Goal: Transaction & Acquisition: Purchase product/service

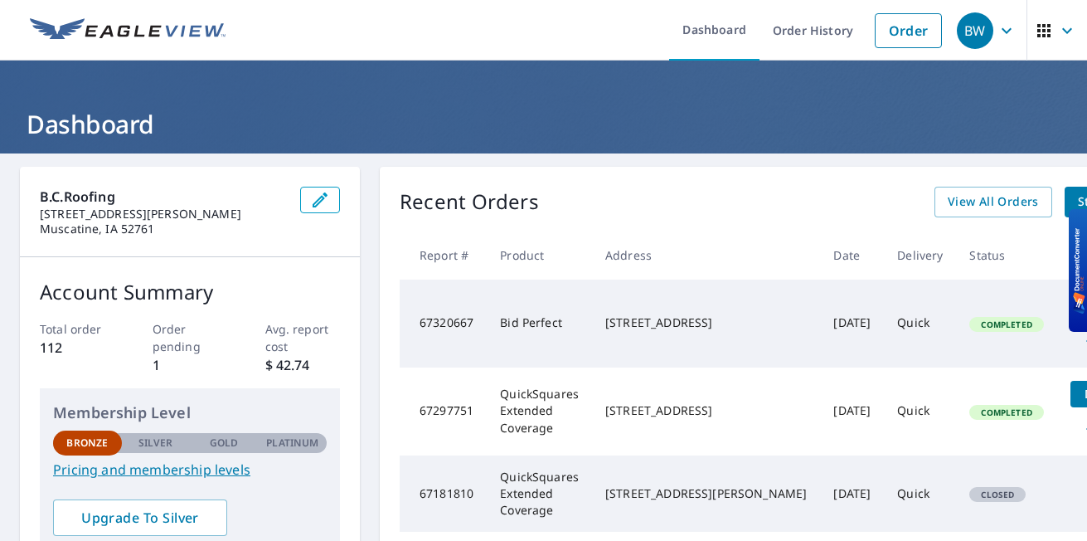
click at [633, 331] on div "[STREET_ADDRESS]" at bounding box center [706, 322] width 202 height 17
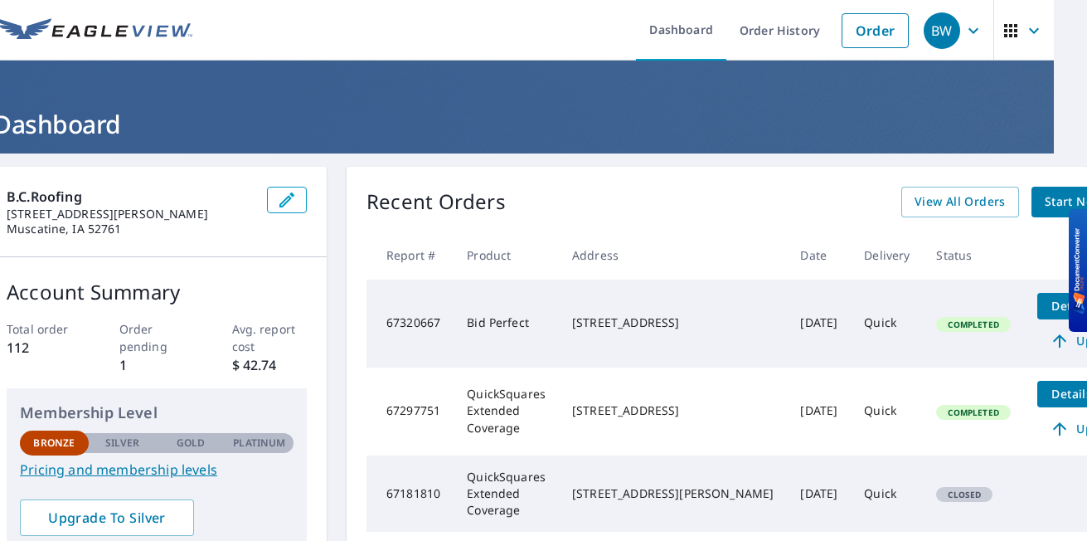
scroll to position [0, 43]
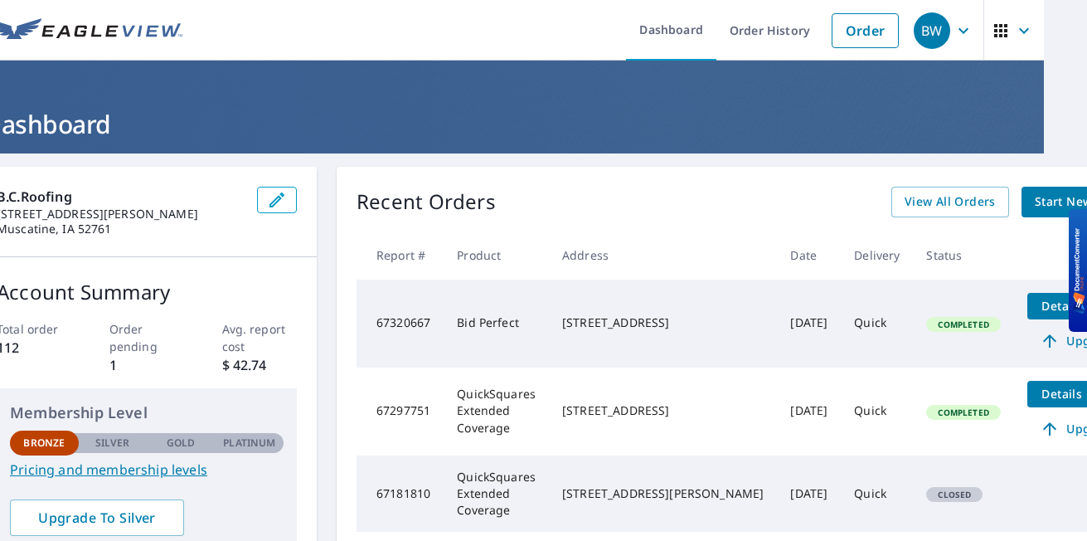
click at [1037, 299] on span "Details" at bounding box center [1062, 306] width 50 height 16
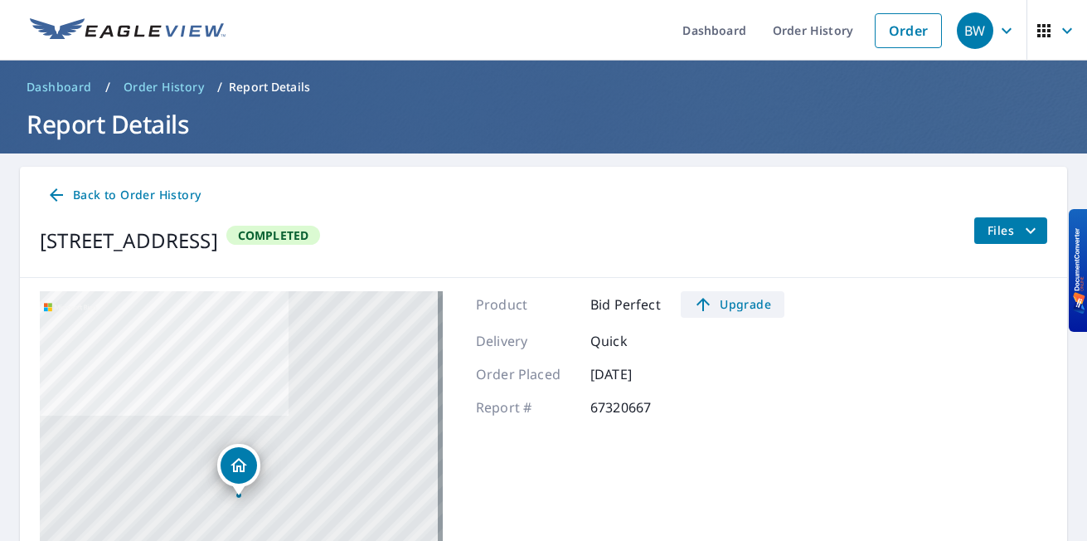
click at [728, 304] on span "Upgrade" at bounding box center [733, 304] width 84 height 20
click at [875, 35] on link "Order" at bounding box center [908, 30] width 67 height 35
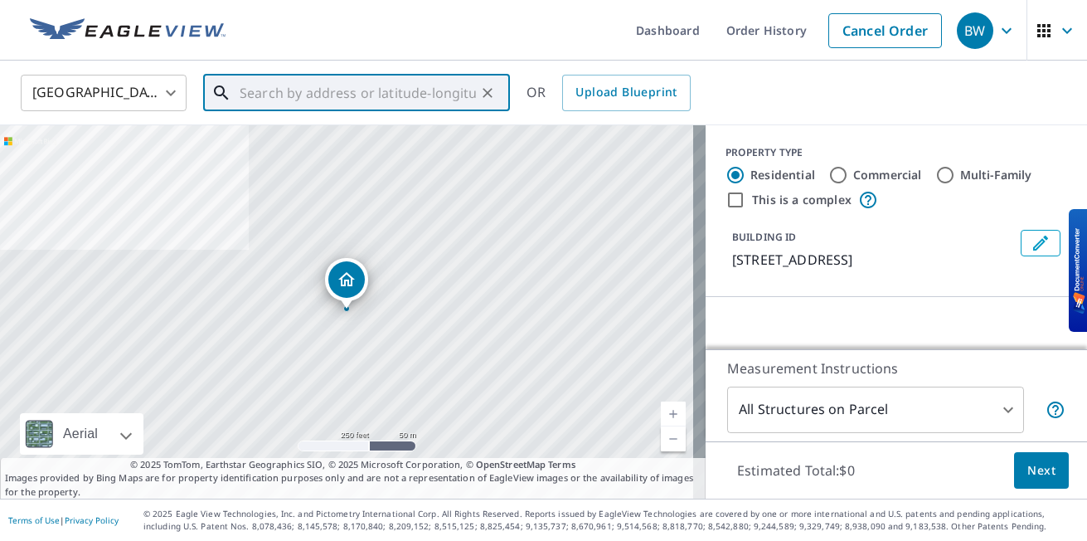
click at [304, 91] on input "text" at bounding box center [358, 93] width 236 height 46
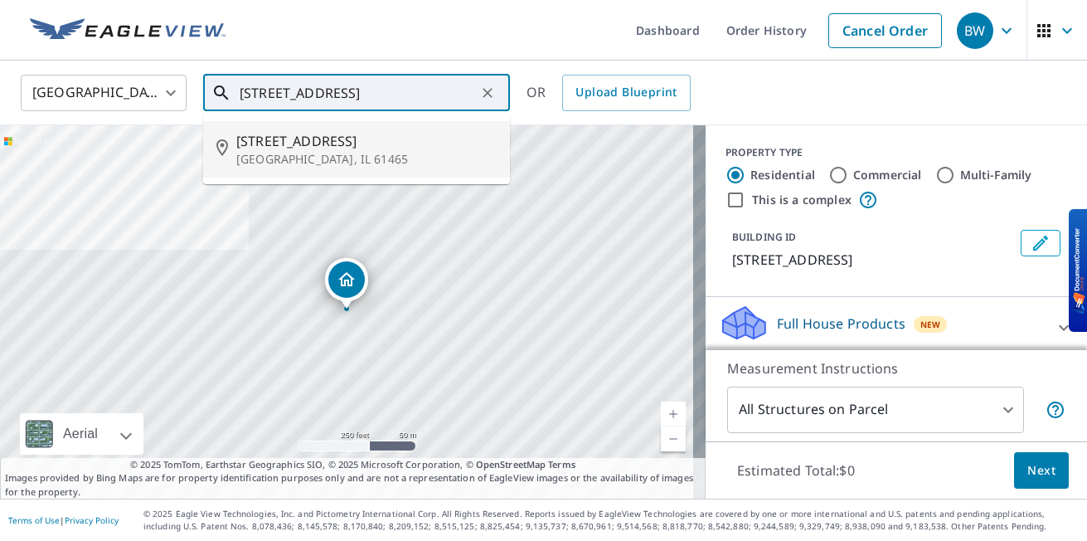
click at [247, 152] on p "New Windsor, IL 61465" at bounding box center [366, 159] width 260 height 17
type input "313 S 5th Ave New Windsor, IL 61465"
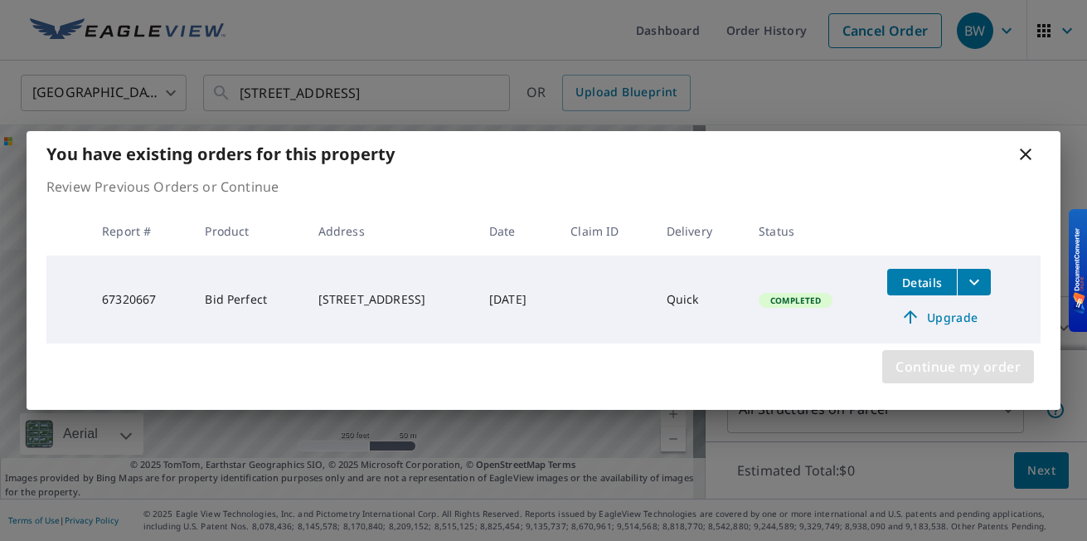
click at [974, 373] on span "Continue my order" at bounding box center [958, 366] width 125 height 23
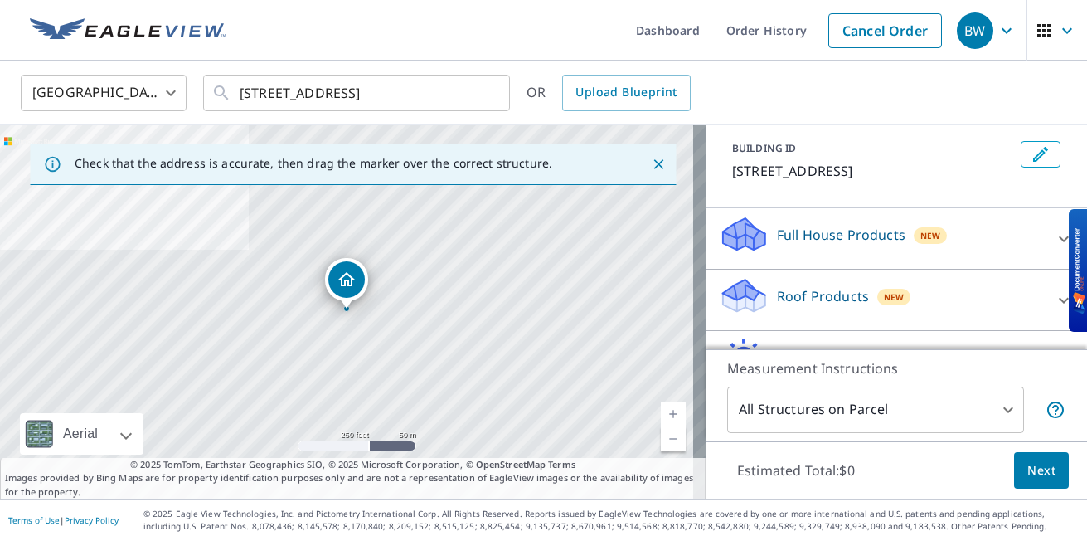
scroll to position [100, 0]
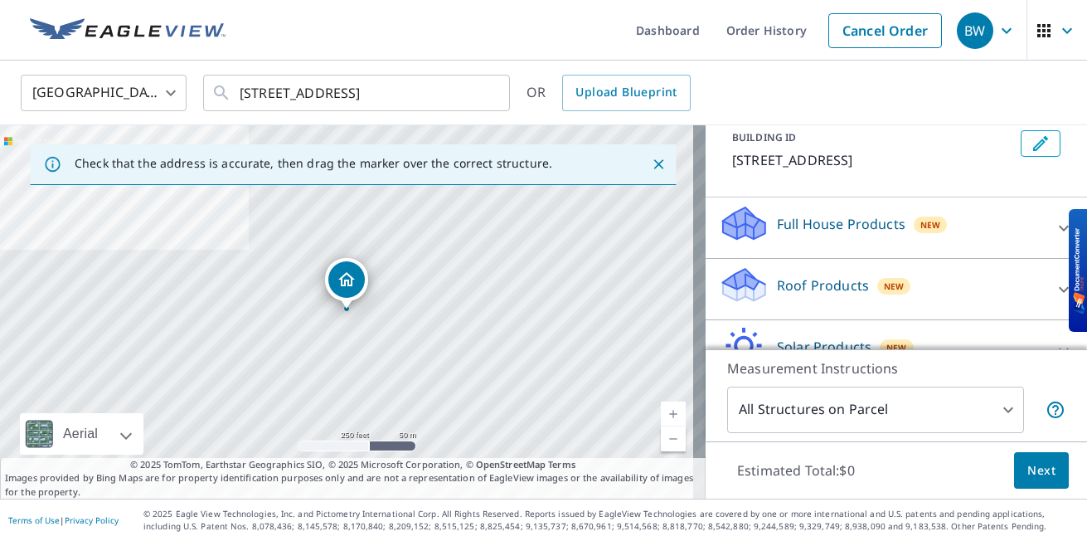
click at [829, 284] on p "Roof Products" at bounding box center [823, 285] width 92 height 20
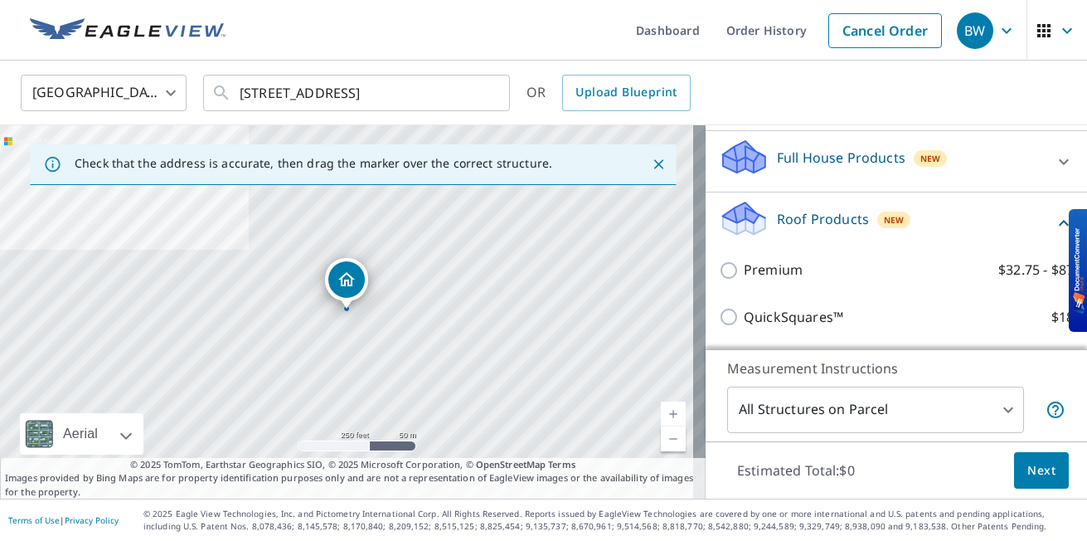
scroll to position [199, 0]
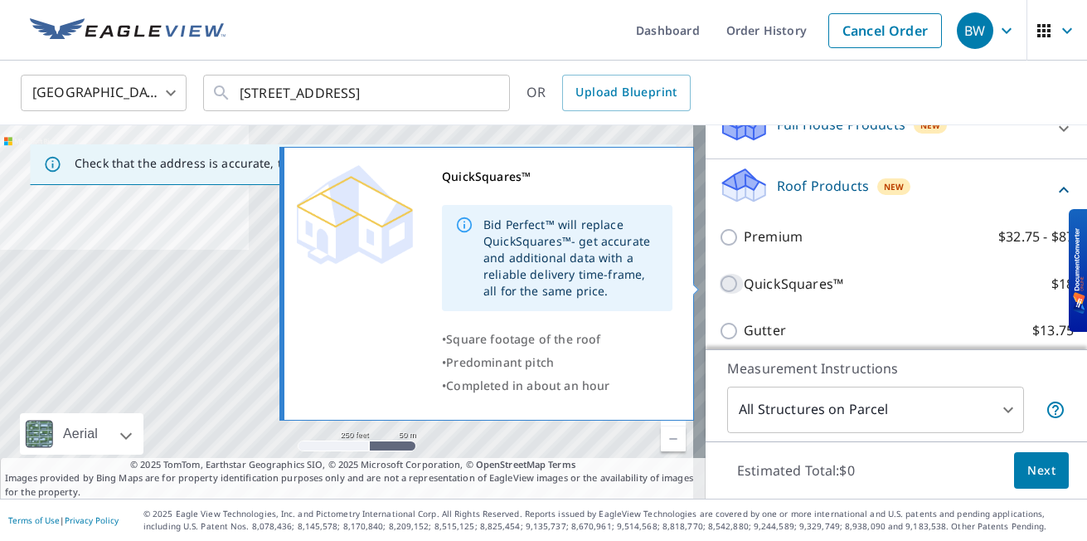
click at [719, 281] on input "QuickSquares™ $18" at bounding box center [731, 284] width 25 height 20
checkbox input "true"
type input "1"
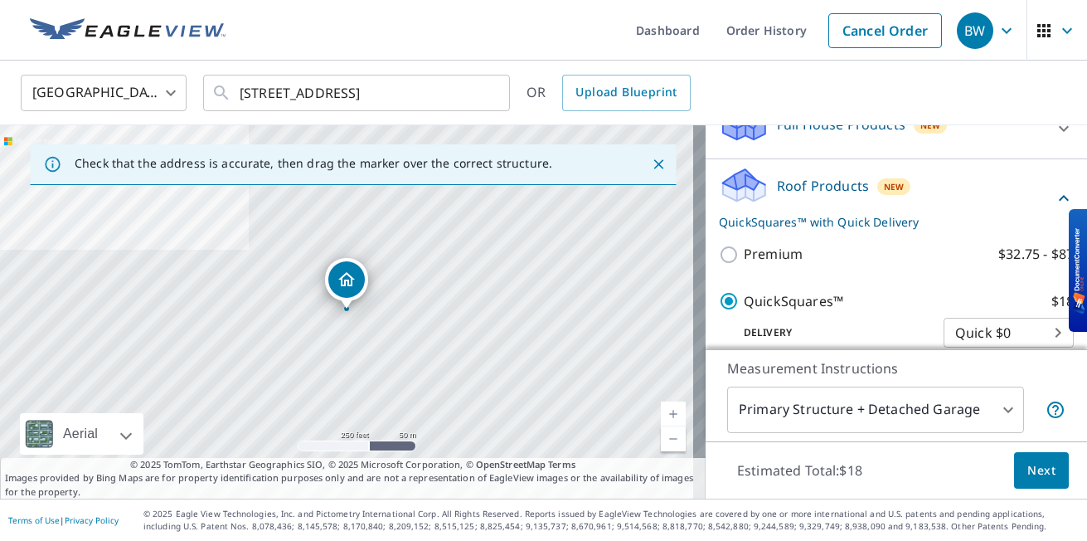
click at [1032, 470] on span "Next" at bounding box center [1041, 470] width 28 height 21
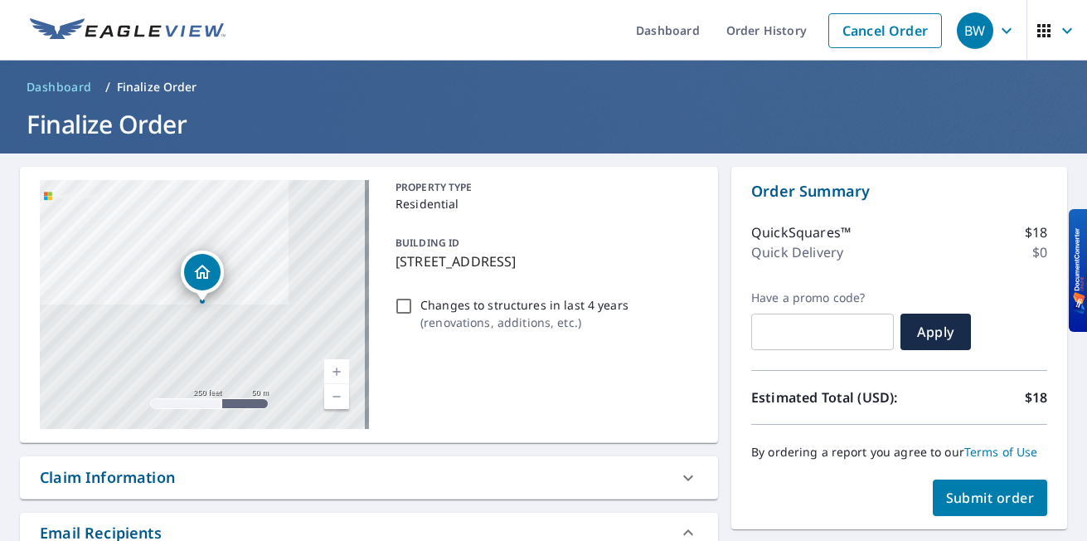
click at [1005, 502] on span "Submit order" at bounding box center [990, 497] width 89 height 18
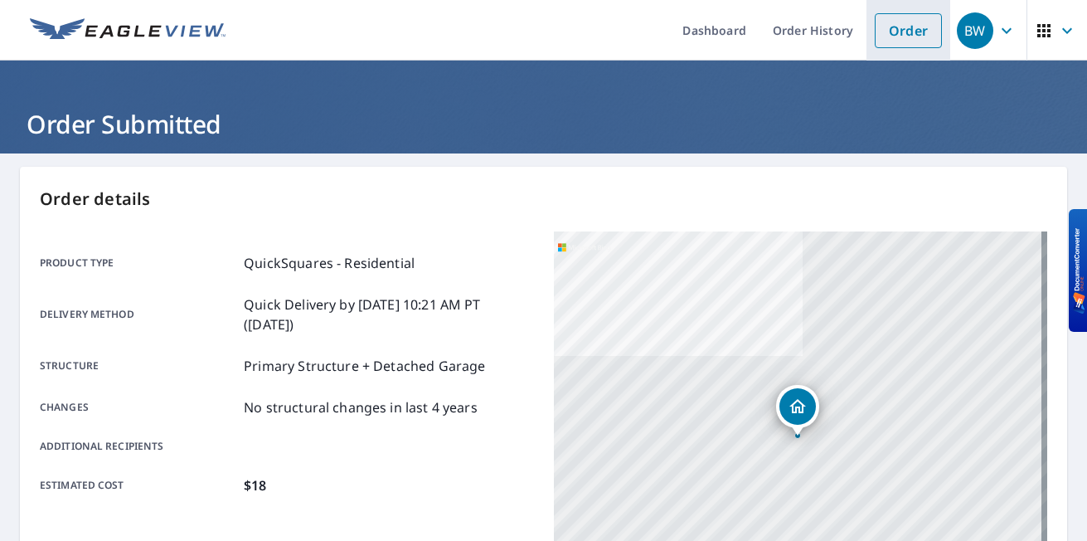
click at [867, 30] on li "Order" at bounding box center [909, 30] width 84 height 61
click at [879, 31] on link "Order" at bounding box center [908, 30] width 67 height 35
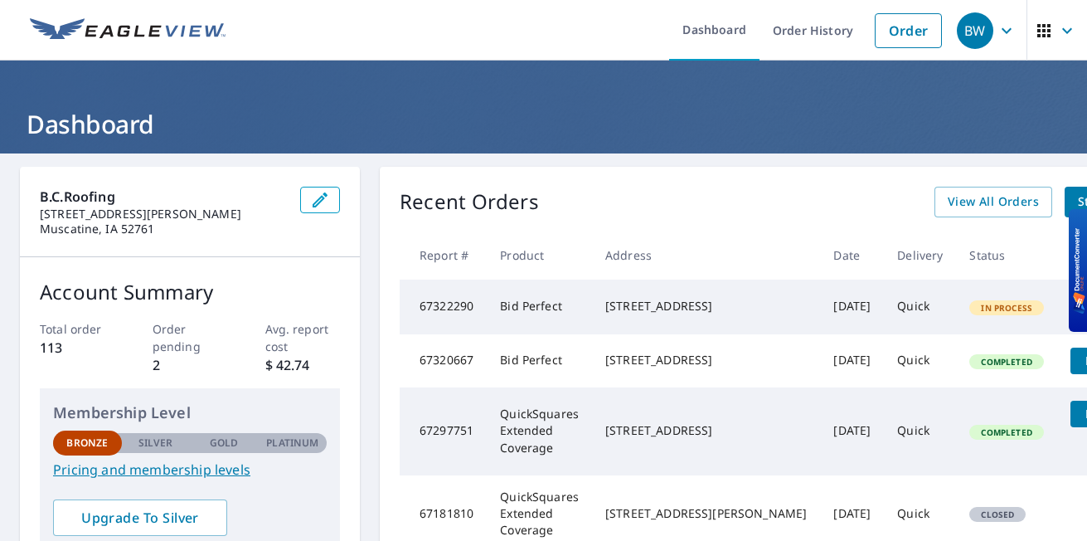
click at [673, 314] on div "313 S 5th Ave New Windsor, IL 61465" at bounding box center [706, 306] width 202 height 17
click at [971, 313] on span "In Process" at bounding box center [1006, 308] width 71 height 12
click at [703, 314] on div "313 S 5th Ave New Windsor, IL 61465" at bounding box center [706, 306] width 202 height 17
click at [563, 314] on td "Bid Perfect" at bounding box center [539, 306] width 105 height 55
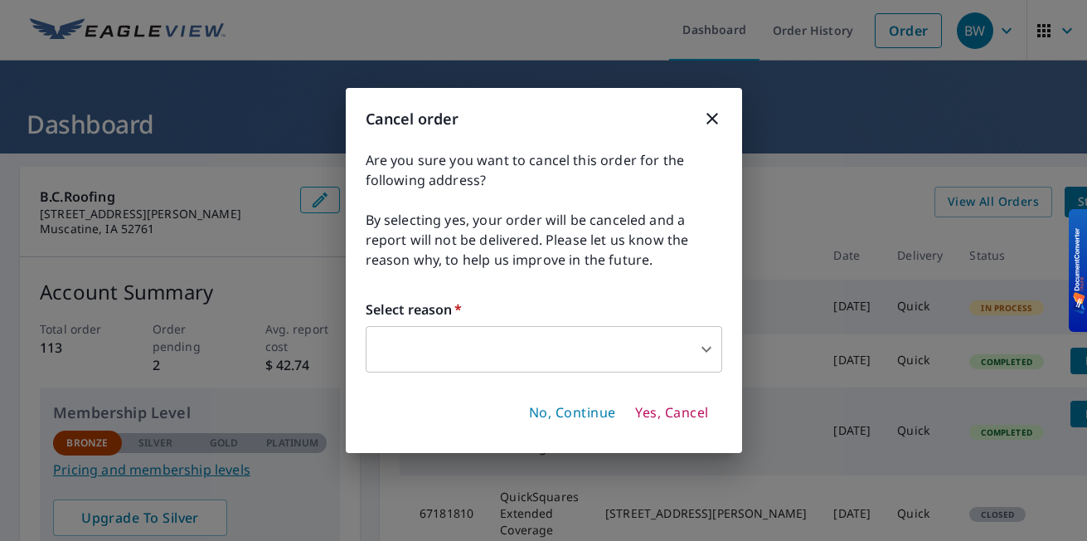
click at [556, 354] on body "BW BW Dashboard Order History Order BW Dashboard B.C.Roofing 2282 mittman rd Mu…" at bounding box center [543, 270] width 1087 height 541
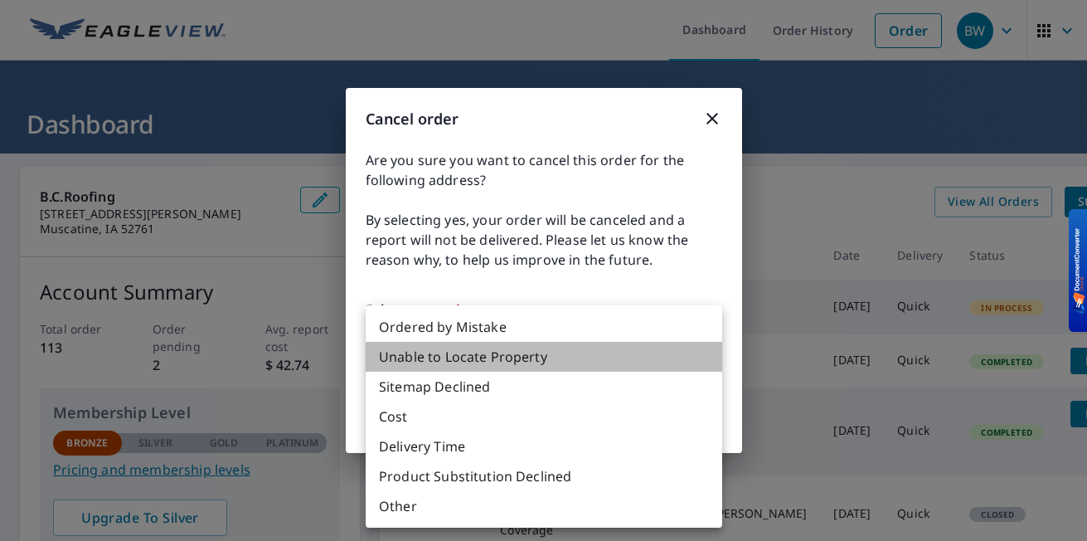
click at [497, 359] on li "Unable to Locate Property" at bounding box center [544, 357] width 357 height 30
type input "31"
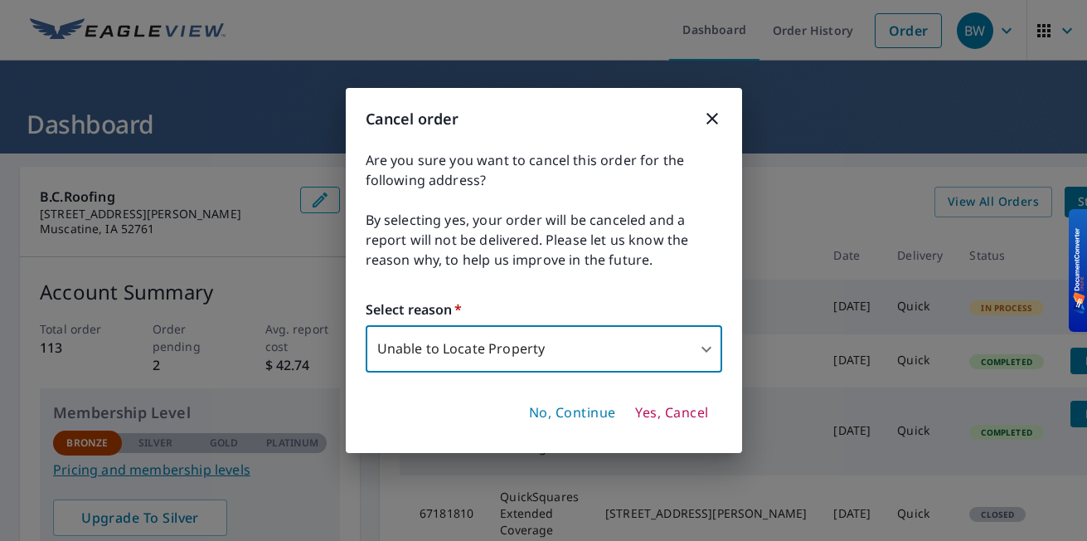
click at [649, 410] on span "Yes, Cancel" at bounding box center [671, 413] width 73 height 18
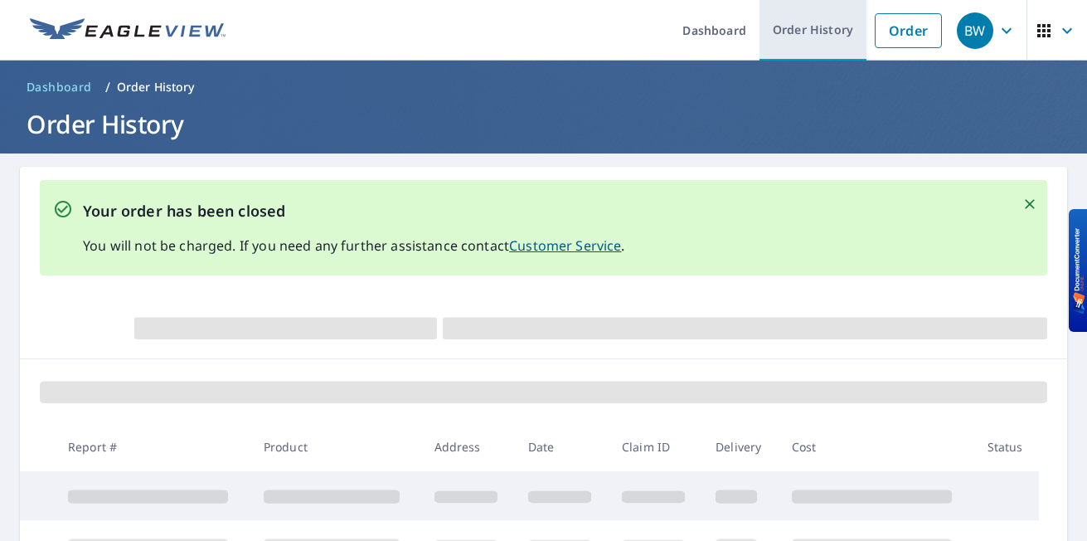
click at [813, 35] on link "Order History" at bounding box center [813, 30] width 107 height 61
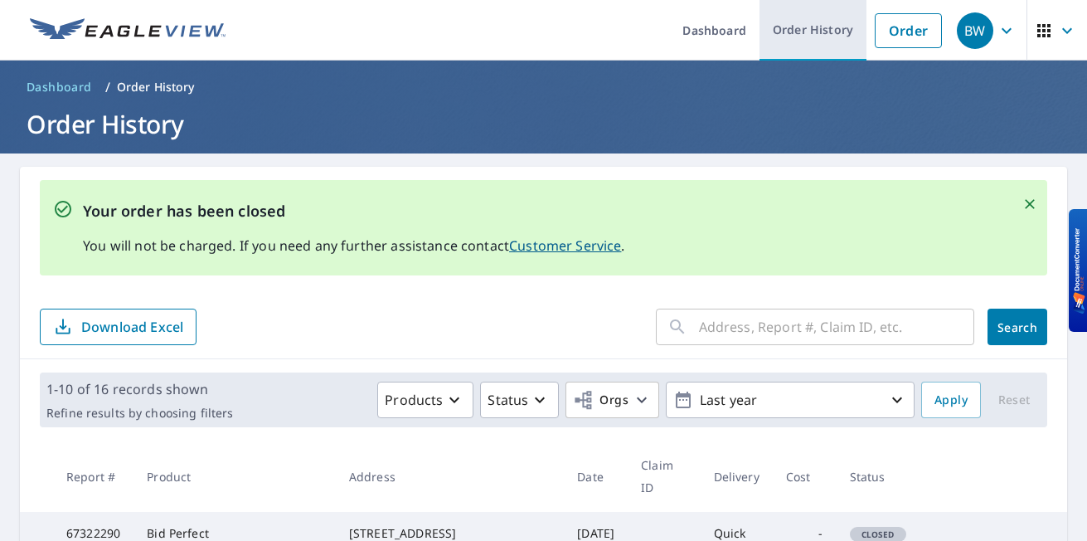
click at [762, 30] on link "Order History" at bounding box center [813, 30] width 107 height 61
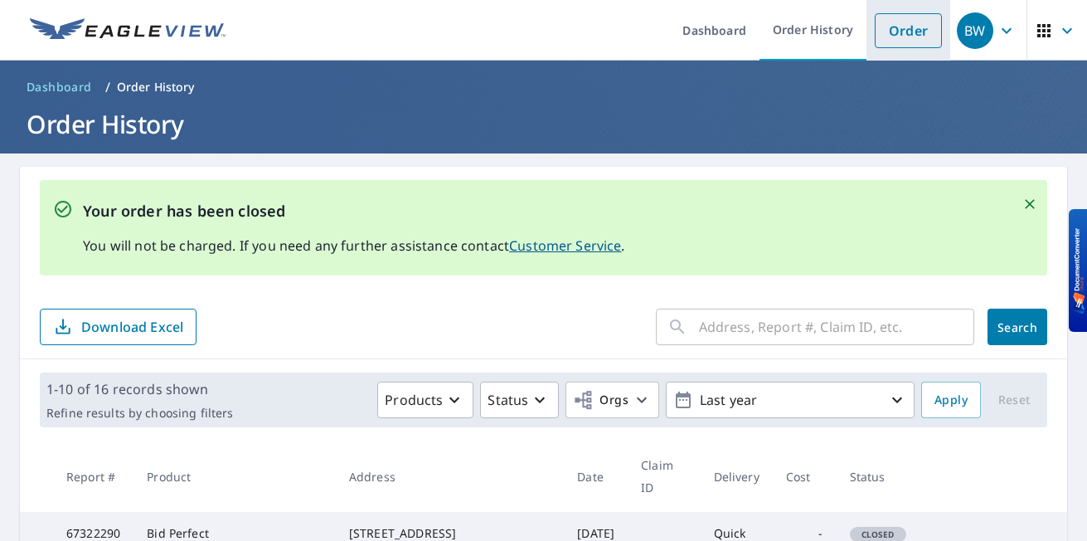
click at [888, 41] on link "Order" at bounding box center [908, 30] width 67 height 35
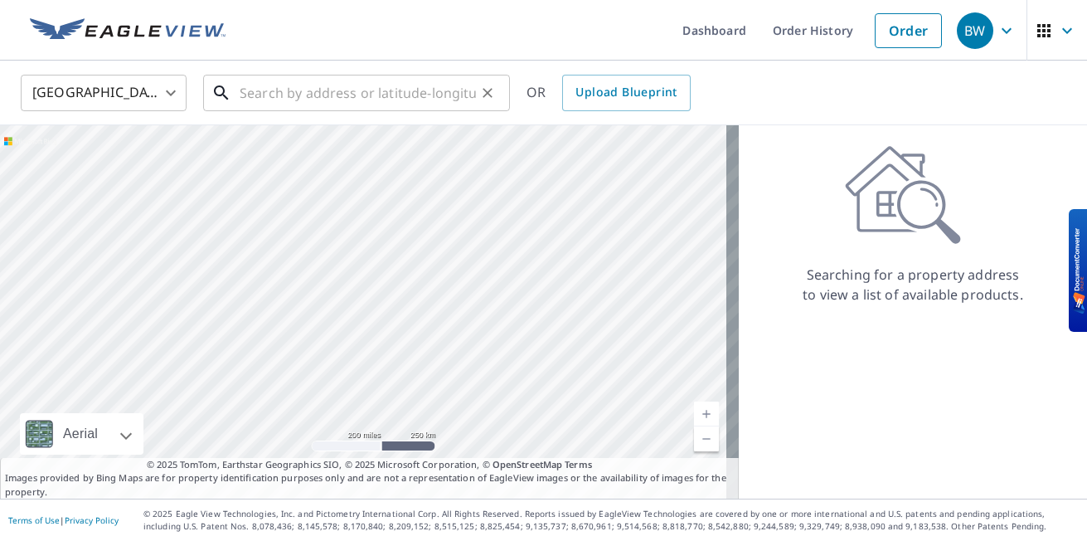
click at [333, 90] on input "text" at bounding box center [358, 93] width 236 height 46
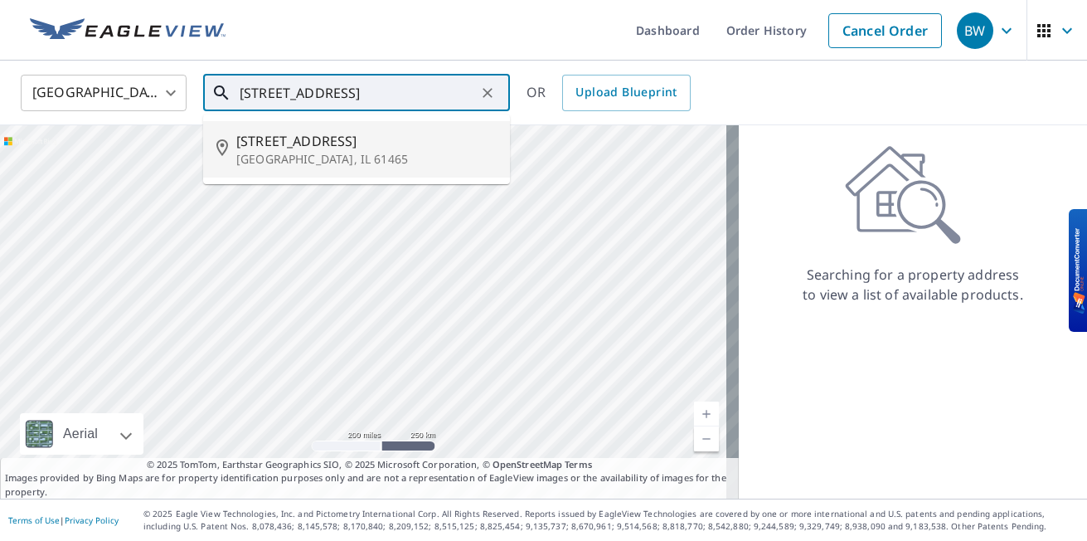
click at [294, 149] on span "313 S 5th Ave" at bounding box center [366, 141] width 260 height 20
type input "313 S 5th Ave New Windsor, IL 61465"
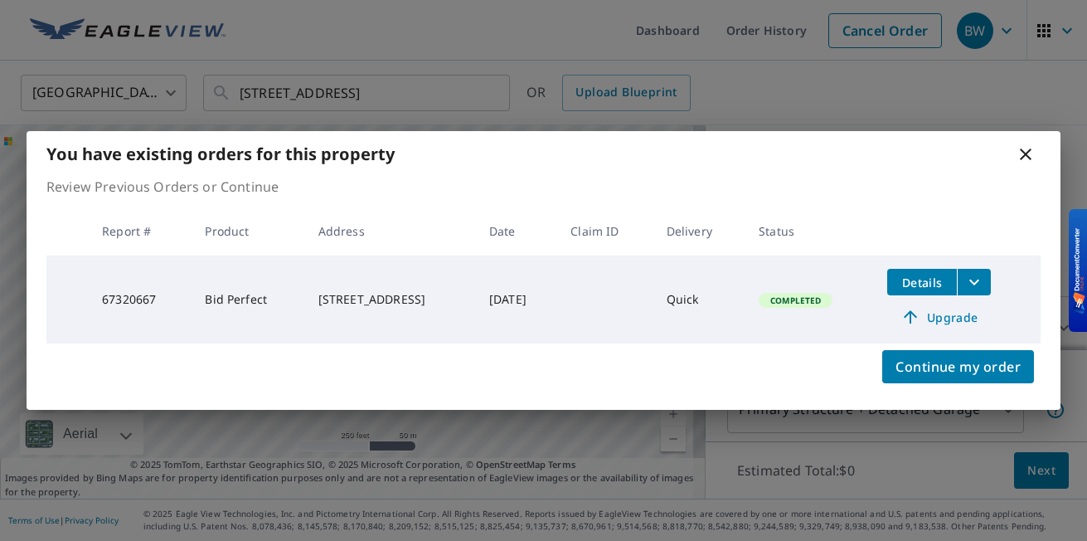
click at [557, 293] on td "Sep 08, 2025" at bounding box center [516, 299] width 81 height 88
click at [1022, 147] on icon at bounding box center [1026, 154] width 20 height 20
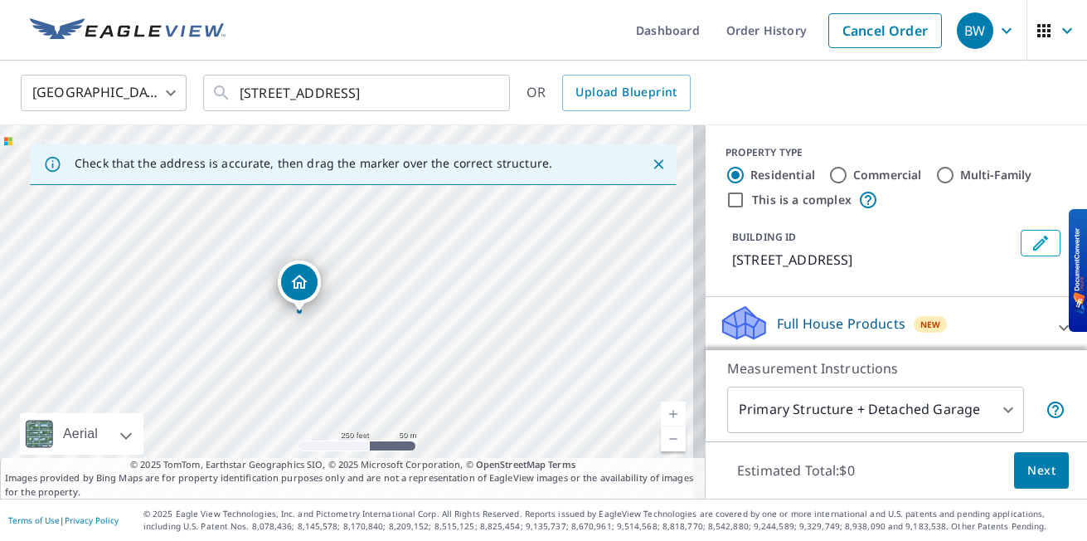
drag, startPoint x: 348, startPoint y: 279, endPoint x: 301, endPoint y: 282, distance: 47.3
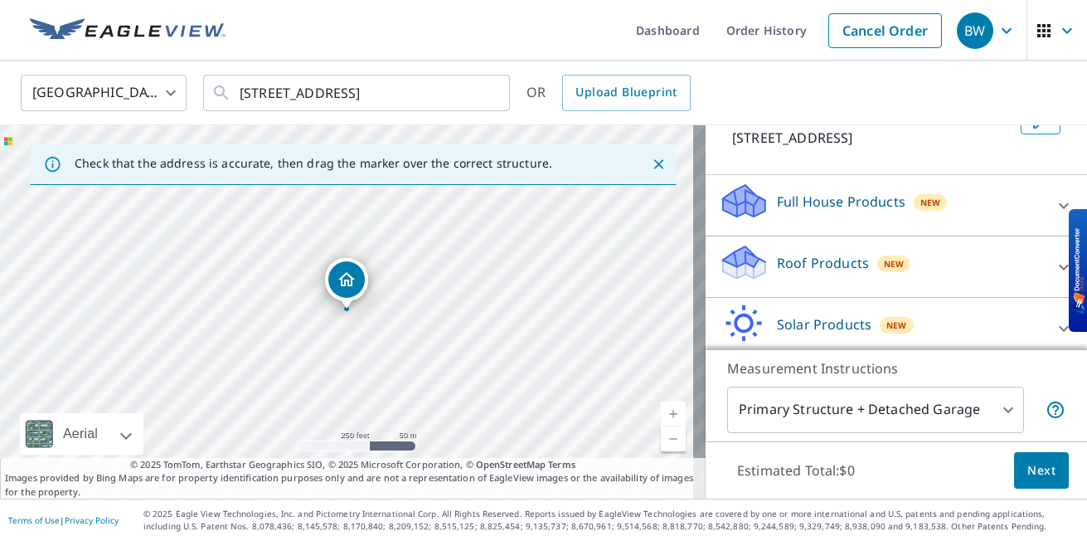
scroll to position [155, 0]
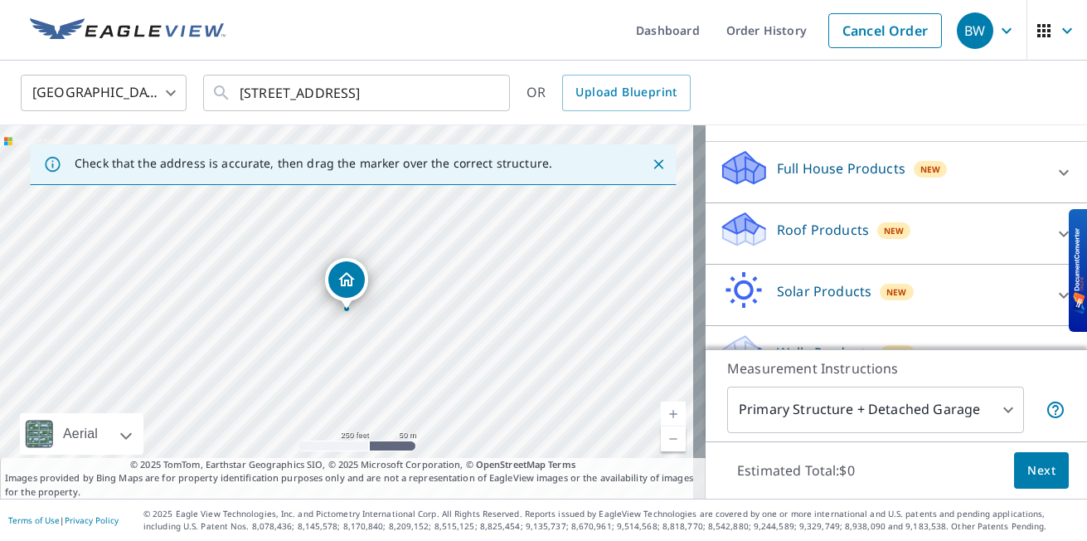
click at [781, 237] on p "Roof Products" at bounding box center [823, 230] width 92 height 20
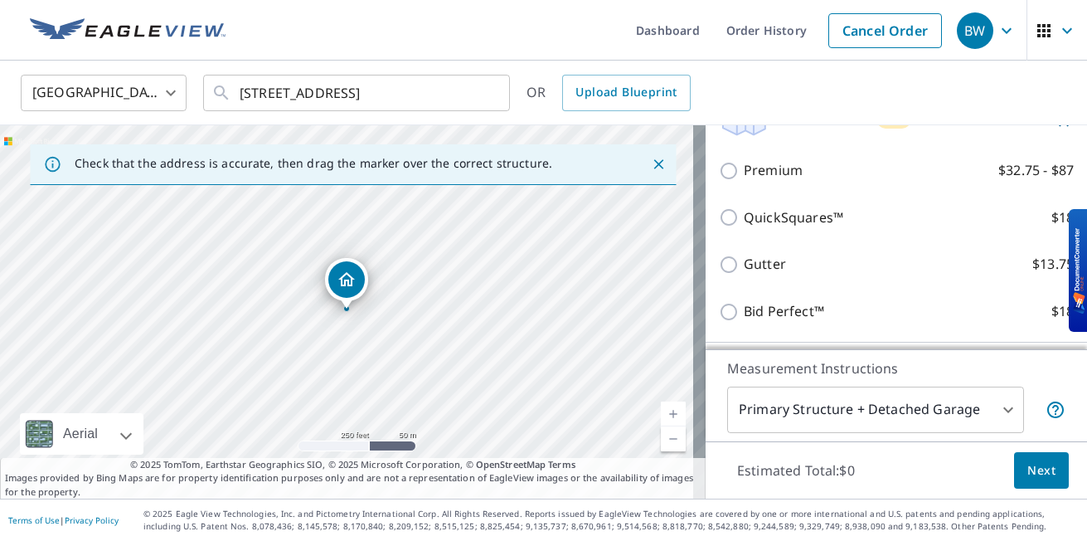
scroll to position [342, 0]
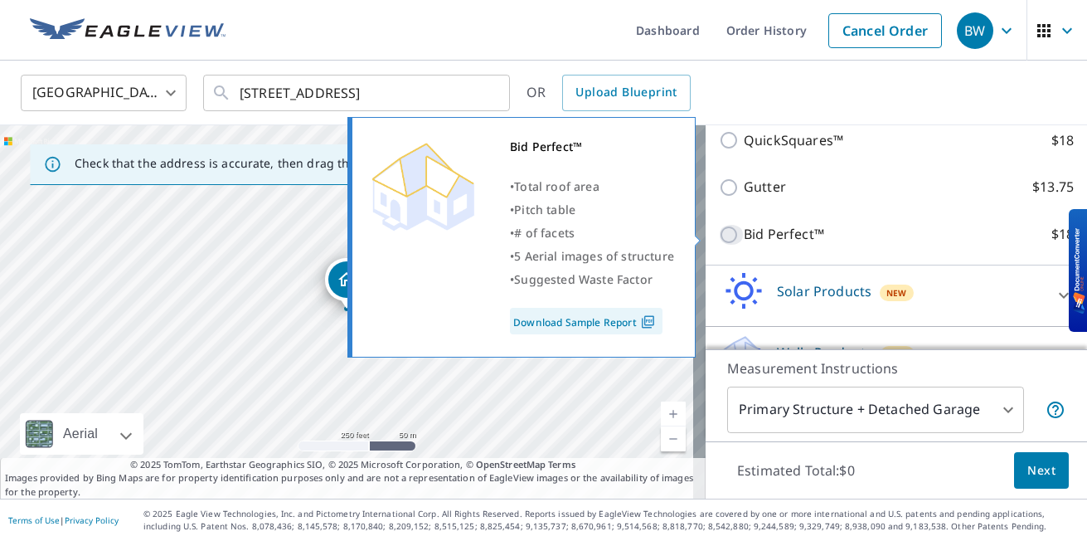
click at [719, 231] on input "Bid Perfect™ $18" at bounding box center [731, 235] width 25 height 20
checkbox input "true"
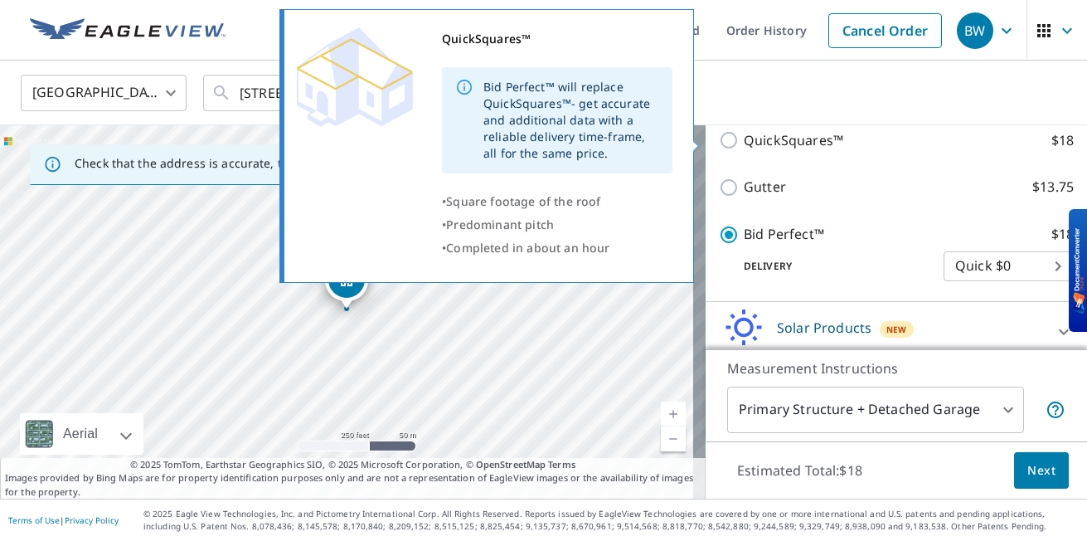
click at [719, 143] on input "QuickSquares™ $18" at bounding box center [731, 140] width 25 height 20
checkbox input "true"
checkbox input "false"
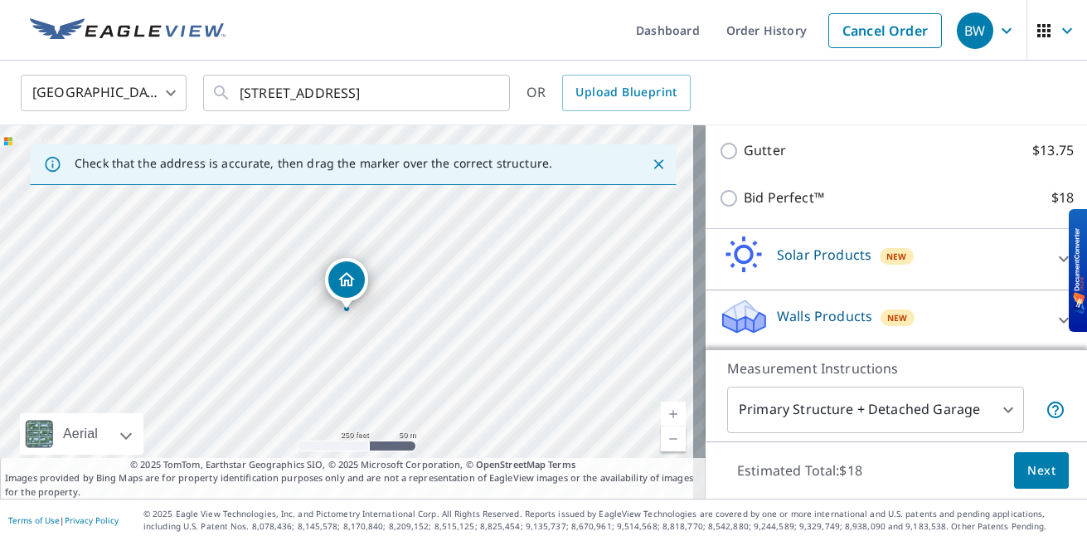
scroll to position [435, 0]
click at [333, 281] on div "Dropped pin, building 1, Residential property, 614 Sycamore St New Windsor, IL …" at bounding box center [346, 279] width 36 height 36
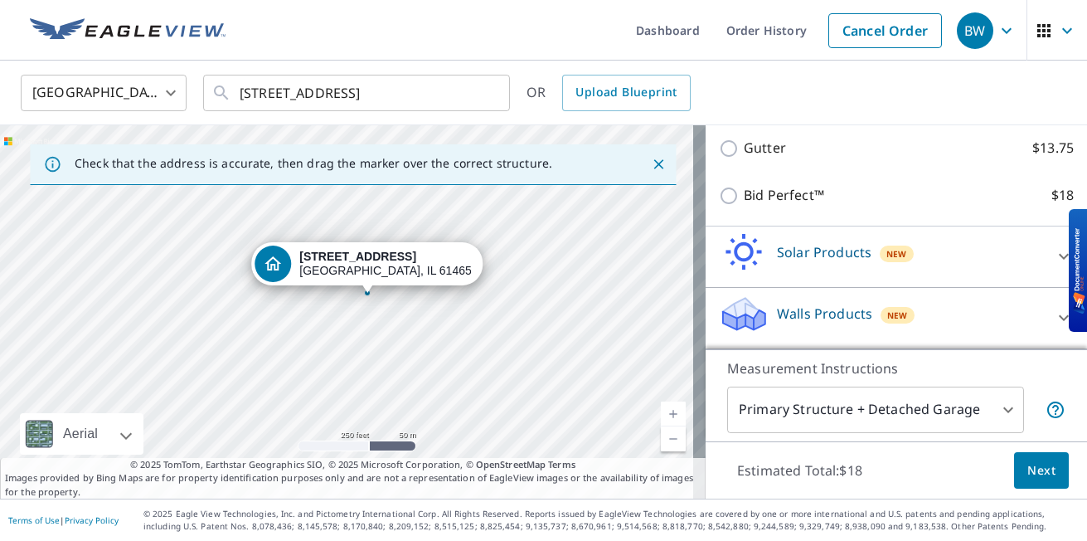
drag, startPoint x: 380, startPoint y: 274, endPoint x: 401, endPoint y: 255, distance: 27.6
drag, startPoint x: 347, startPoint y: 304, endPoint x: 362, endPoint y: 290, distance: 21.1
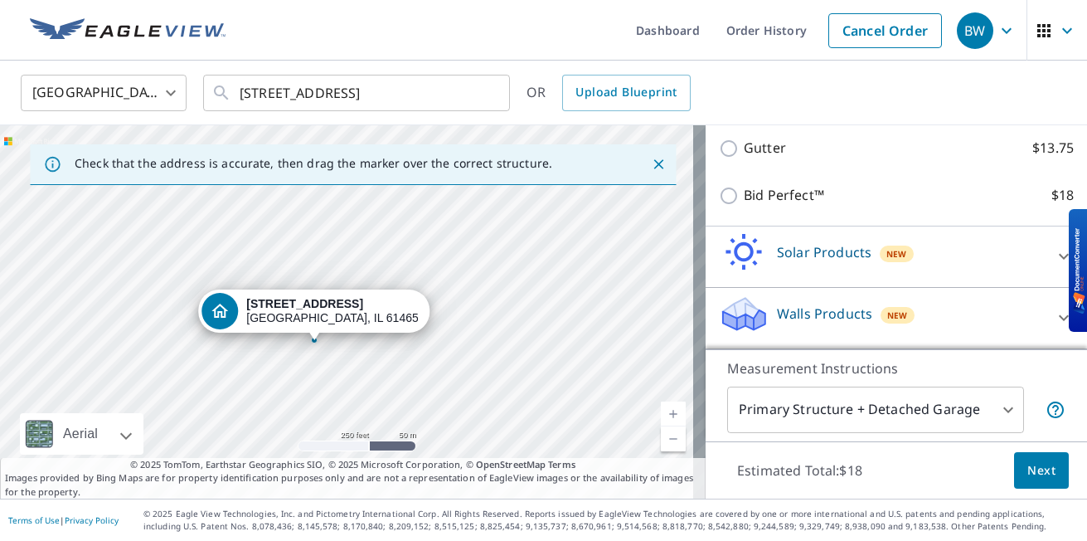
drag, startPoint x: 342, startPoint y: 304, endPoint x: 309, endPoint y: 336, distance: 46.3
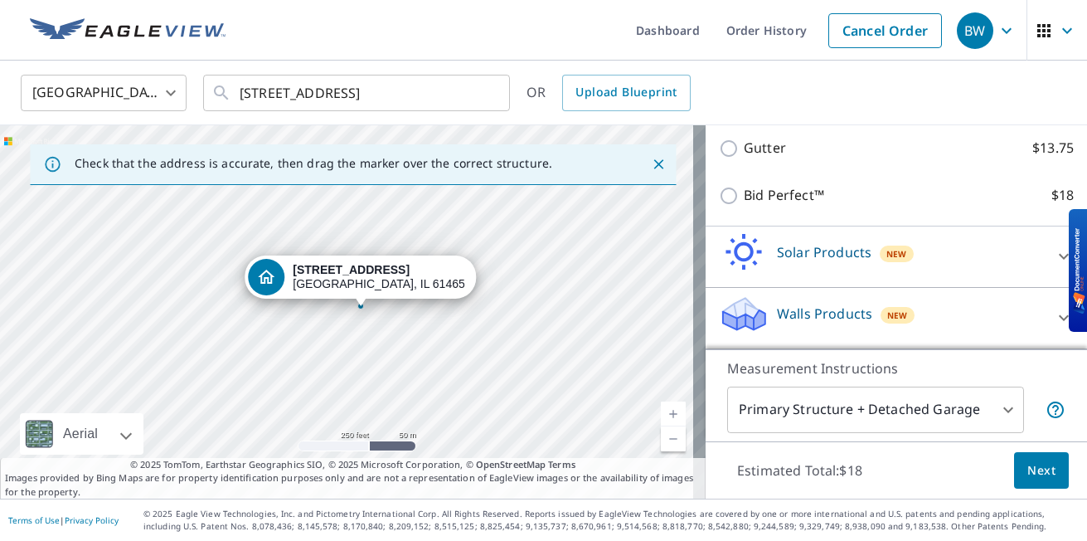
drag, startPoint x: 323, startPoint y: 280, endPoint x: 338, endPoint y: 278, distance: 15.1
click at [352, 309] on div "313 S 5th Ave New Windsor, IL 61465" at bounding box center [353, 311] width 706 height 373
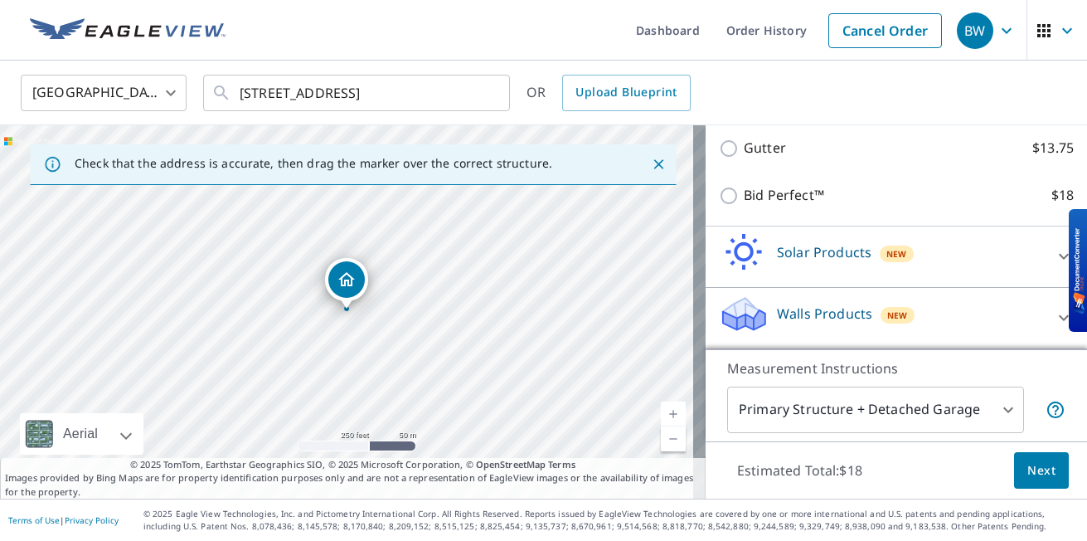
click at [352, 309] on div "313 S 5th Ave New Windsor, IL 61465" at bounding box center [353, 311] width 706 height 373
click at [335, 274] on div "Dropped pin, building 1, Residential property, 313 S 5th Ave New Windsor, IL 61…" at bounding box center [346, 279] width 36 height 36
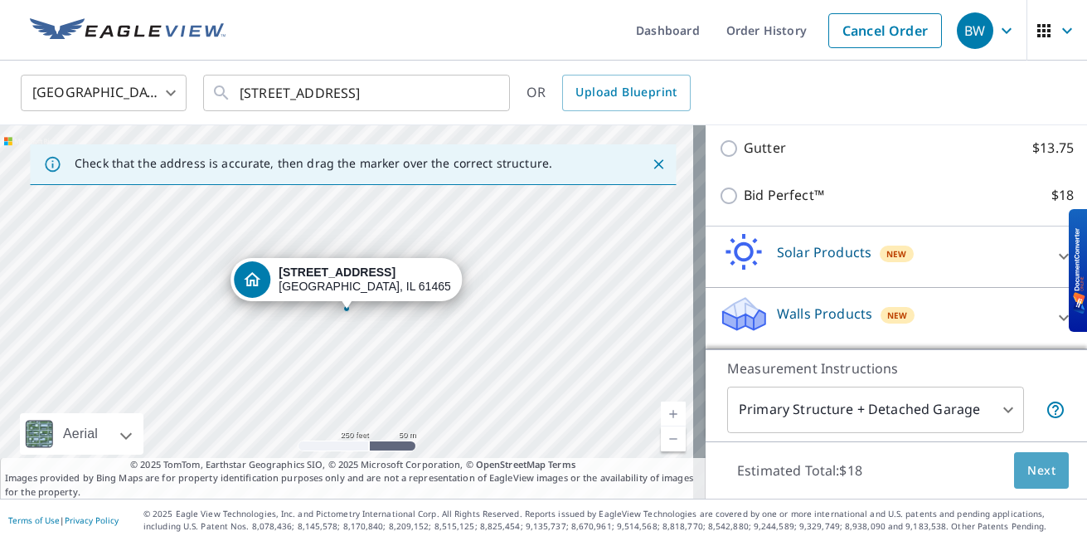
click at [1033, 478] on span "Next" at bounding box center [1041, 470] width 28 height 21
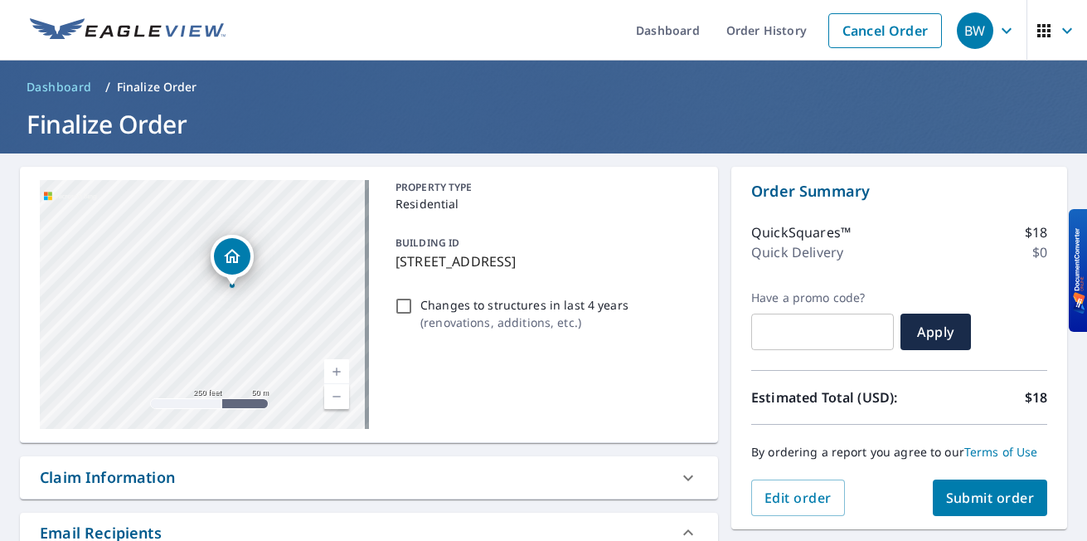
drag, startPoint x: 202, startPoint y: 270, endPoint x: 227, endPoint y: 254, distance: 30.2
click at [227, 254] on icon "Dropped pin, building 1, Residential property, 313 S 5th Ave New Windsor, IL 61…" at bounding box center [232, 256] width 20 height 20
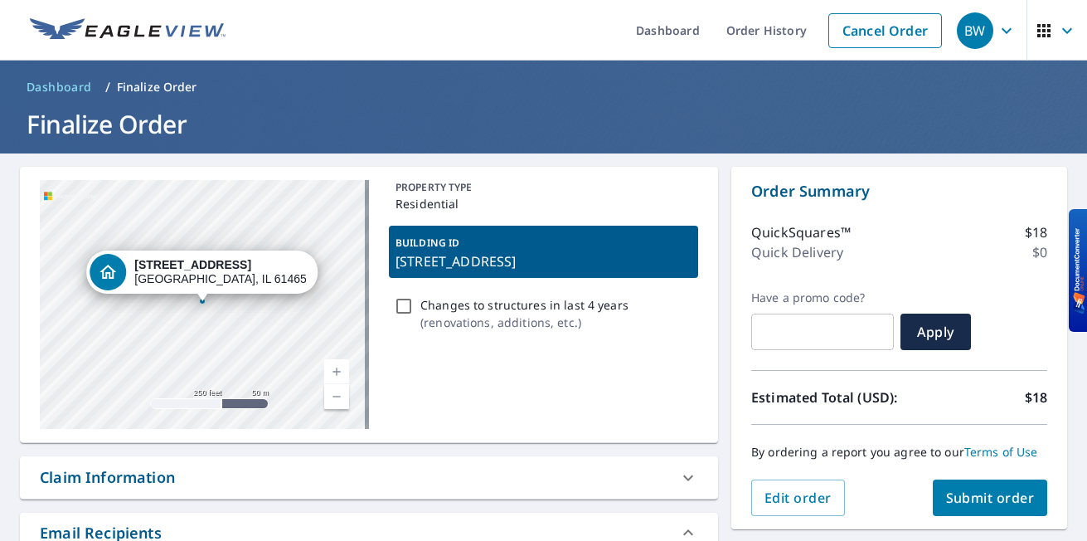
click at [181, 304] on div "313 S 5th Ave New Windsor, IL 61465" at bounding box center [204, 304] width 329 height 249
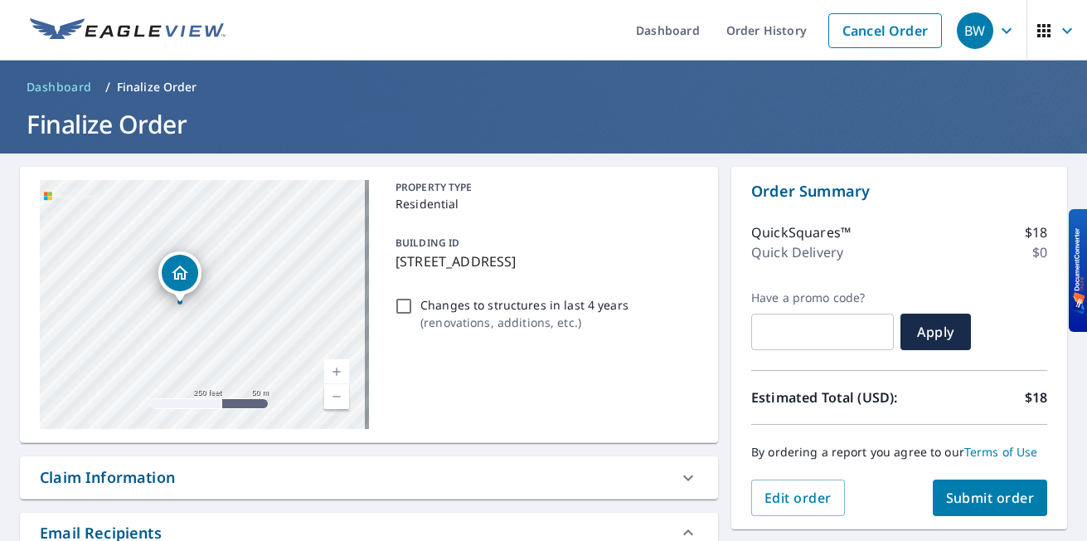
drag, startPoint x: 211, startPoint y: 277, endPoint x: 189, endPoint y: 278, distance: 22.4
click at [189, 278] on icon "Dropped pin, building 1, Residential property, 313 S 5th Ave New Windsor, IL 61…" at bounding box center [180, 273] width 20 height 20
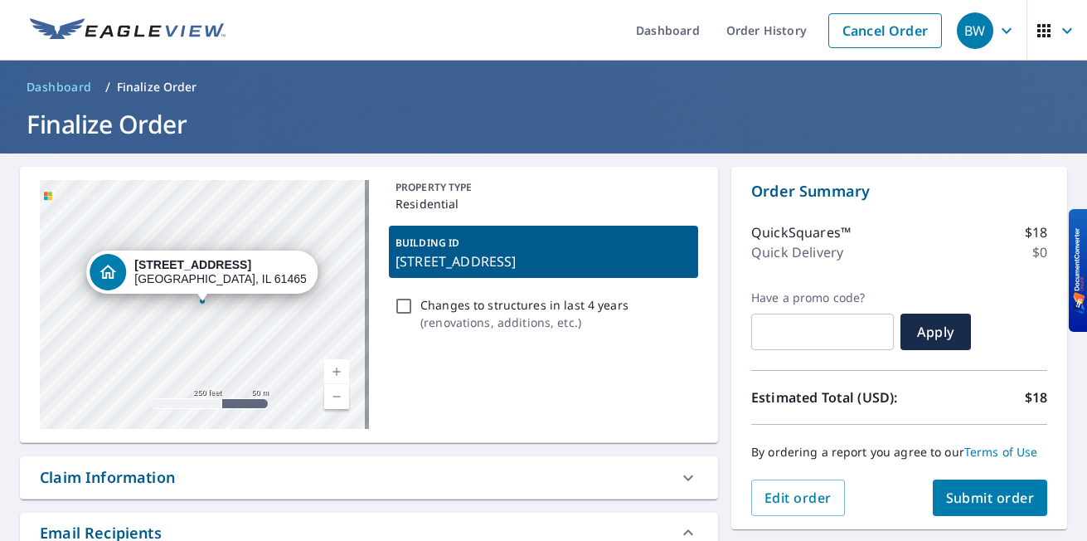
click at [189, 278] on div "313 S 5th Ave New Windsor, IL 61465" at bounding box center [220, 272] width 172 height 28
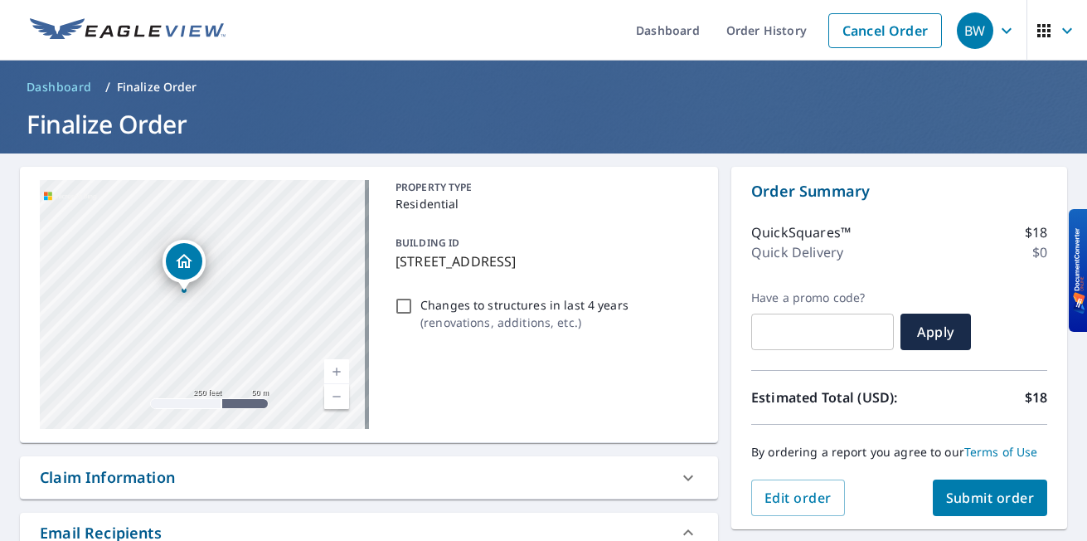
drag, startPoint x: 212, startPoint y: 267, endPoint x: 195, endPoint y: 255, distance: 21.4
click at [195, 255] on div "Dropped pin, building 1, Residential property, 313 S 5th Ave New Windsor, IL 61…" at bounding box center [184, 261] width 36 height 36
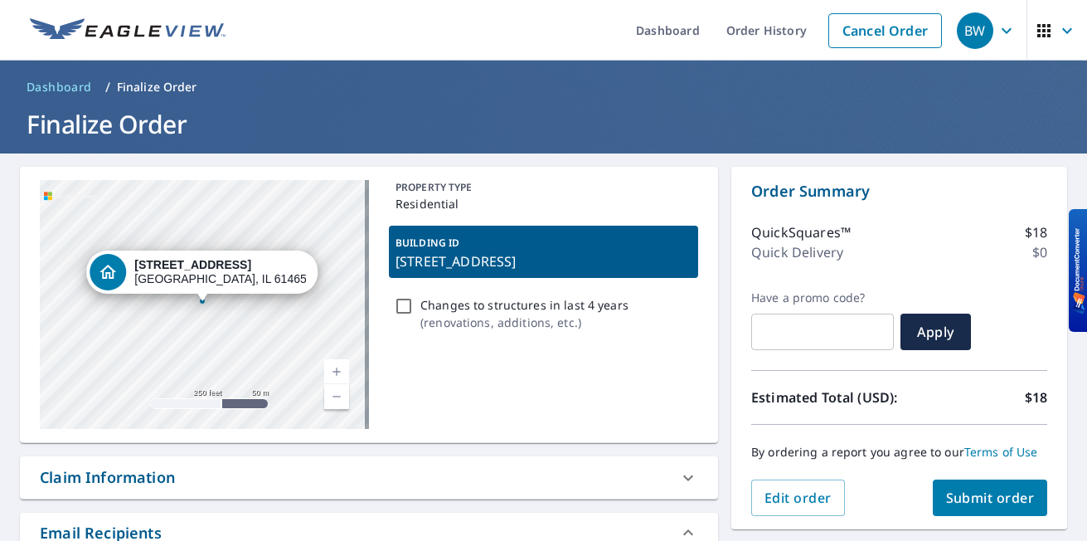
click at [183, 301] on div "313 S 5th Ave New Windsor, IL 61465" at bounding box center [204, 304] width 329 height 249
drag, startPoint x: 207, startPoint y: 290, endPoint x: 195, endPoint y: 288, distance: 12.7
click at [195, 288] on div "313 S 5th Ave New Windsor, IL 61465" at bounding box center [188, 270] width 231 height 43
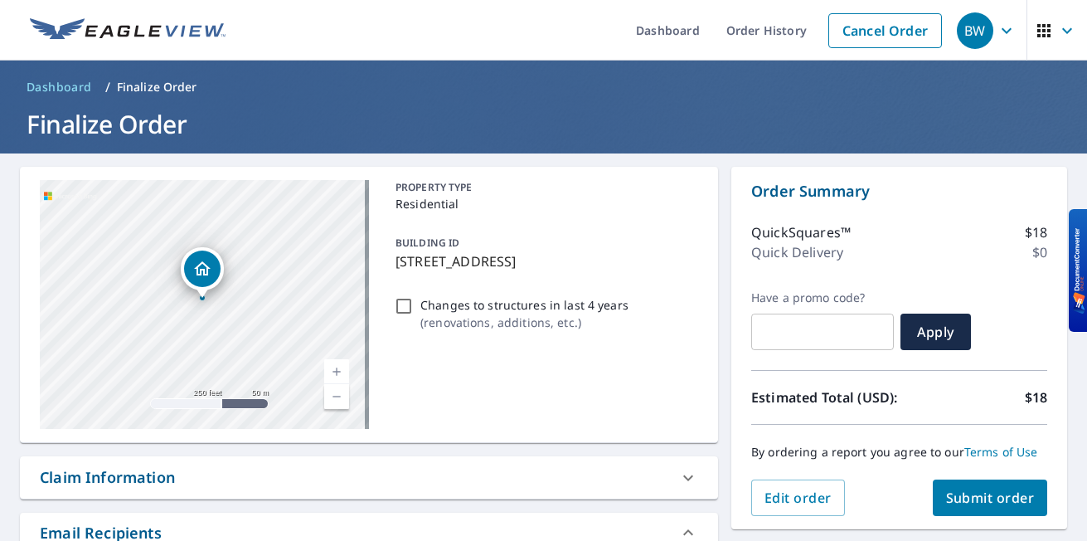
click at [195, 284] on div "Dropped pin, building 1, Residential property, 313 S 5th Ave New Windsor, IL 61…" at bounding box center [202, 268] width 36 height 36
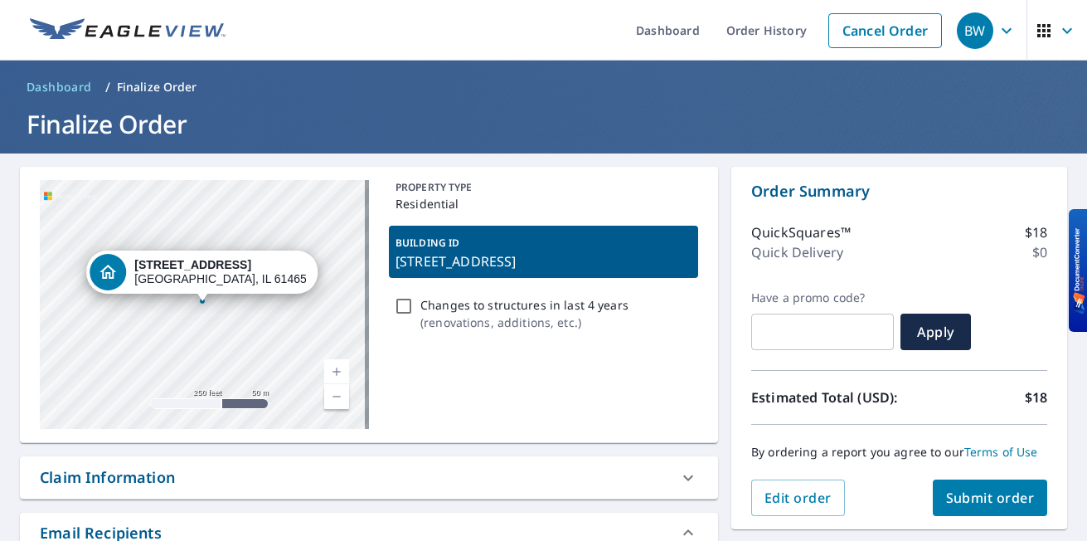
click at [182, 302] on div "313 S 5th Ave New Windsor, IL 61465" at bounding box center [204, 304] width 329 height 249
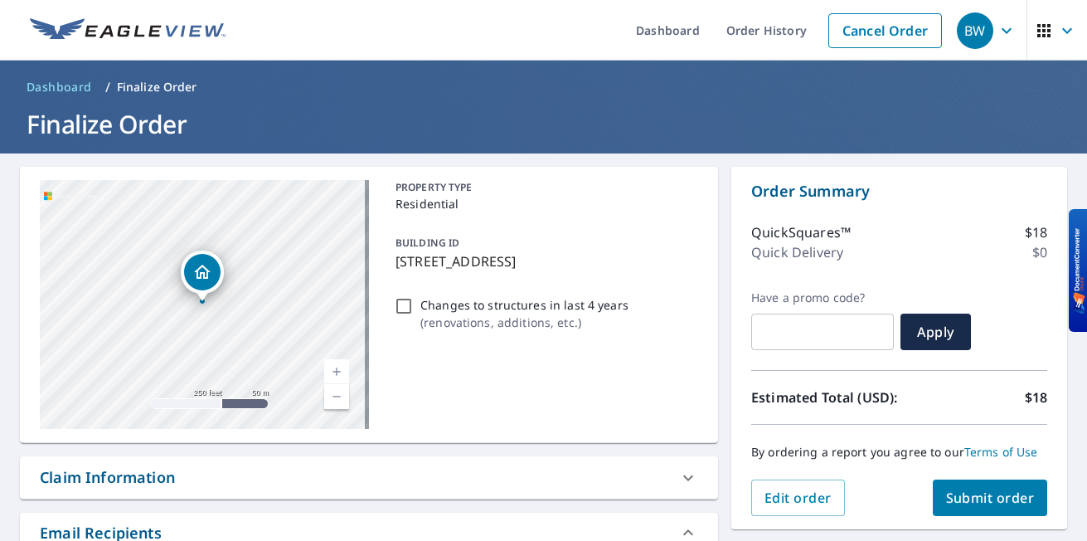
click at [182, 302] on div "313 S 5th Ave New Windsor, IL 61465" at bounding box center [204, 304] width 329 height 249
drag, startPoint x: 213, startPoint y: 277, endPoint x: 212, endPoint y: 265, distance: 12.5
click at [212, 265] on div "Dropped pin, building 1, Residential property, 313 S 5th Ave New Windsor, IL 61…" at bounding box center [201, 259] width 36 height 36
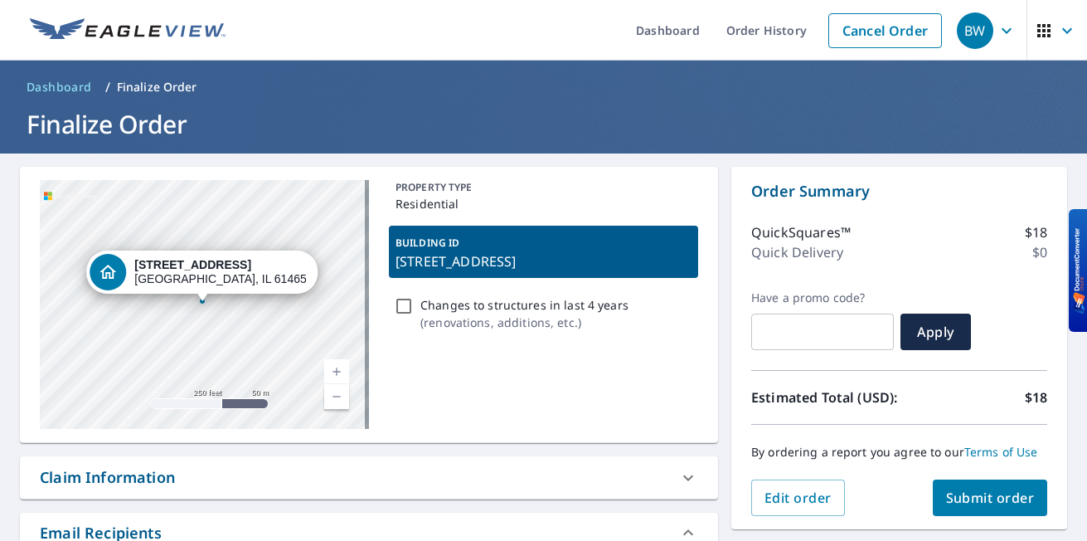
click at [183, 304] on div "313 S 5th Ave New Windsor, IL 61465" at bounding box center [204, 304] width 329 height 249
click at [187, 301] on div "313 S 5th Ave New Windsor, IL 61465" at bounding box center [204, 304] width 329 height 249
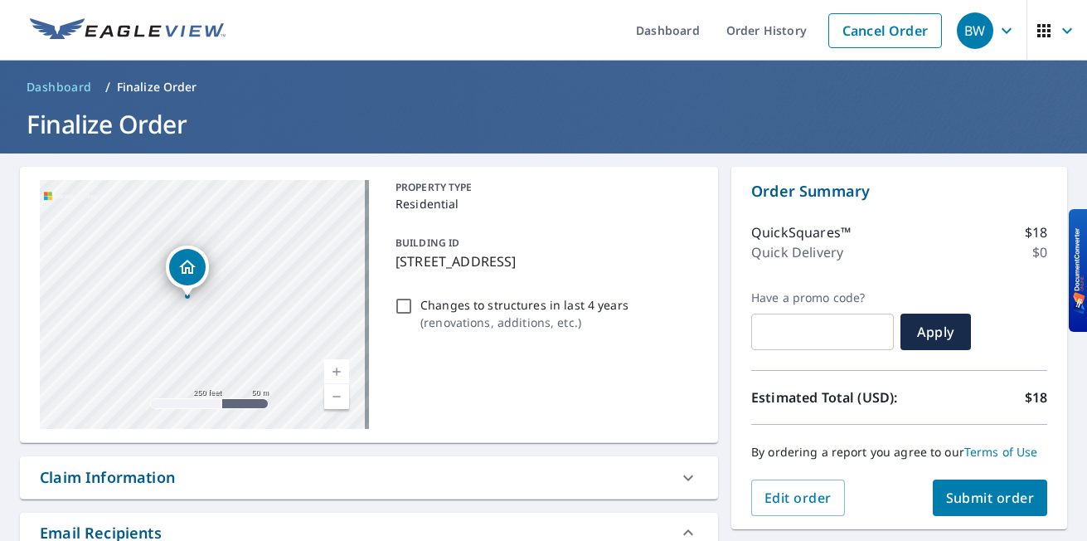
drag, startPoint x: 203, startPoint y: 297, endPoint x: 187, endPoint y: 274, distance: 28.1
click at [187, 279] on div "Dropped pin, building 1, Residential property, 313 S 5th Ave New Windsor, IL 61…" at bounding box center [188, 287] width 22 height 17
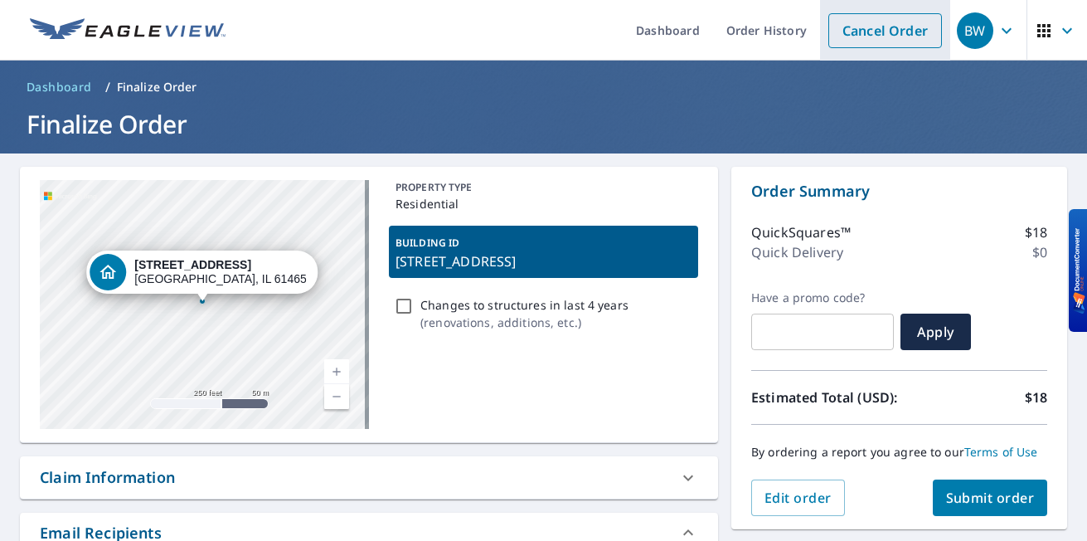
click at [893, 34] on link "Cancel Order" at bounding box center [885, 30] width 114 height 35
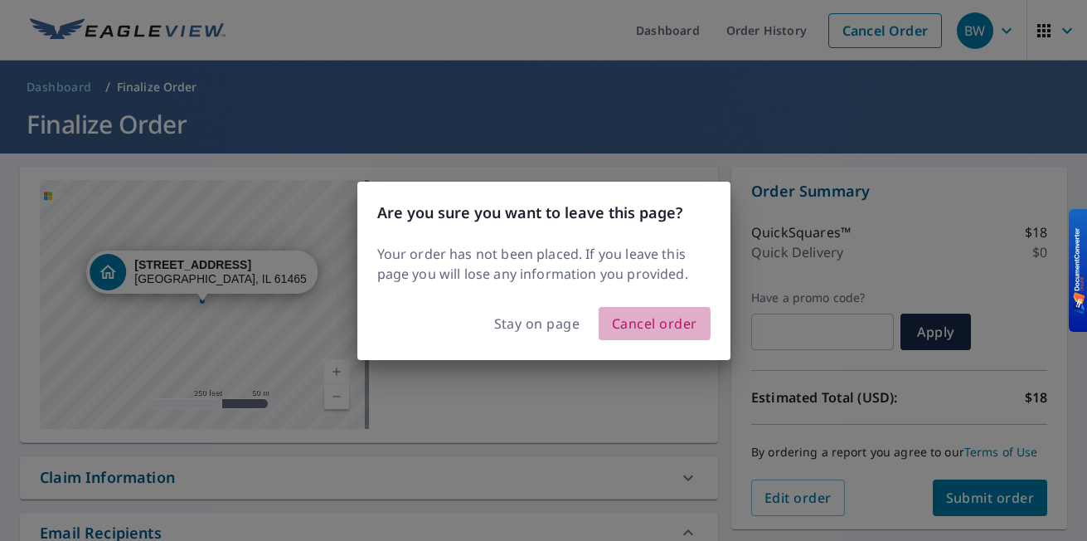
click at [634, 323] on span "Cancel order" at bounding box center [654, 323] width 85 height 23
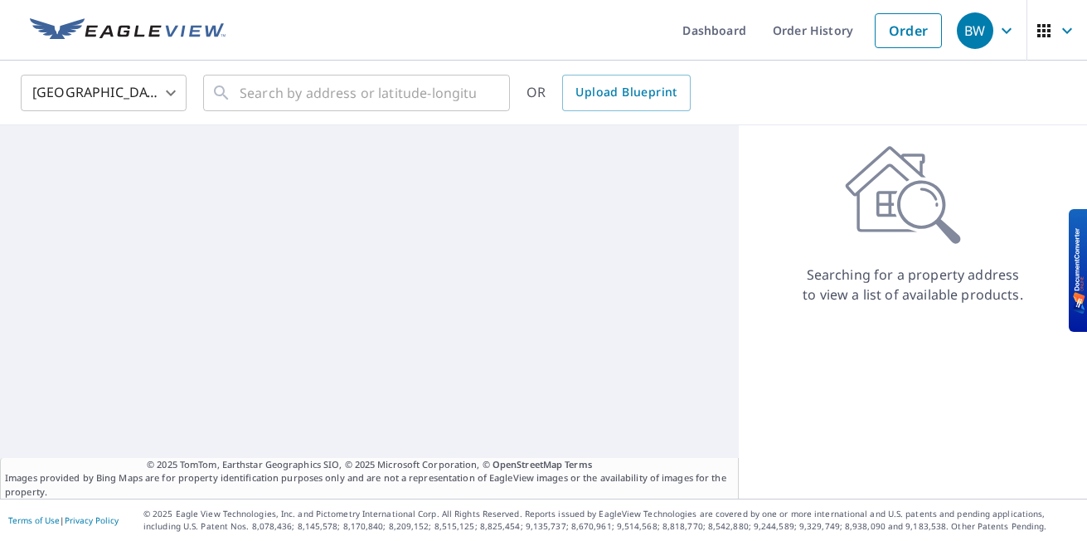
click at [634, 323] on div "© 2025 TomTom, Earthstar Geographics SIO, © 2025 Microsoft Corporation, © OpenS…" at bounding box center [369, 311] width 739 height 373
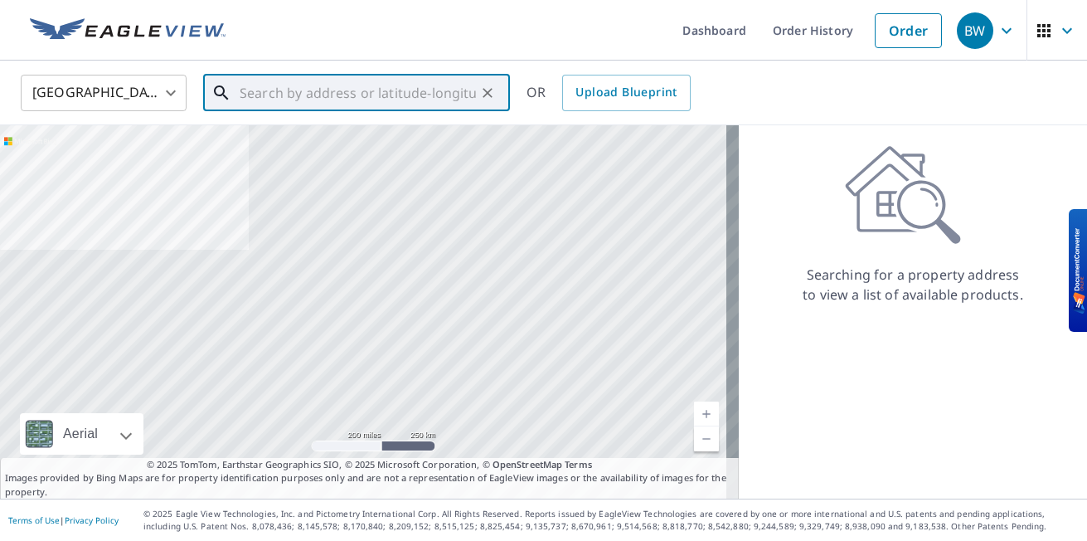
click at [440, 96] on input "text" at bounding box center [358, 93] width 236 height 46
click at [291, 91] on input "text" at bounding box center [358, 93] width 236 height 46
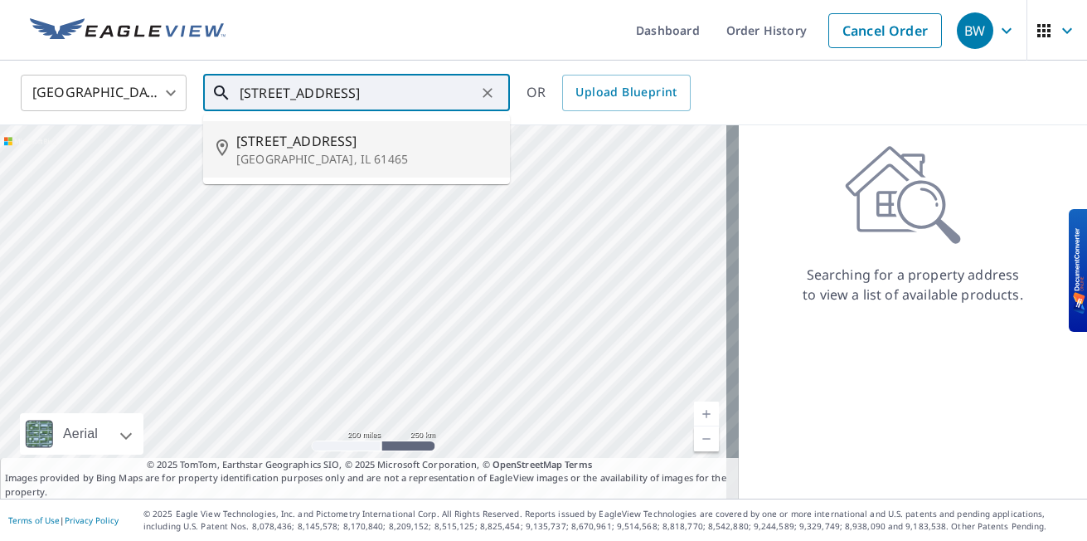
click at [260, 153] on p "New Windsor, IL 61465" at bounding box center [366, 159] width 260 height 17
type input "313 S 5th Ave New Windsor, IL 61465"
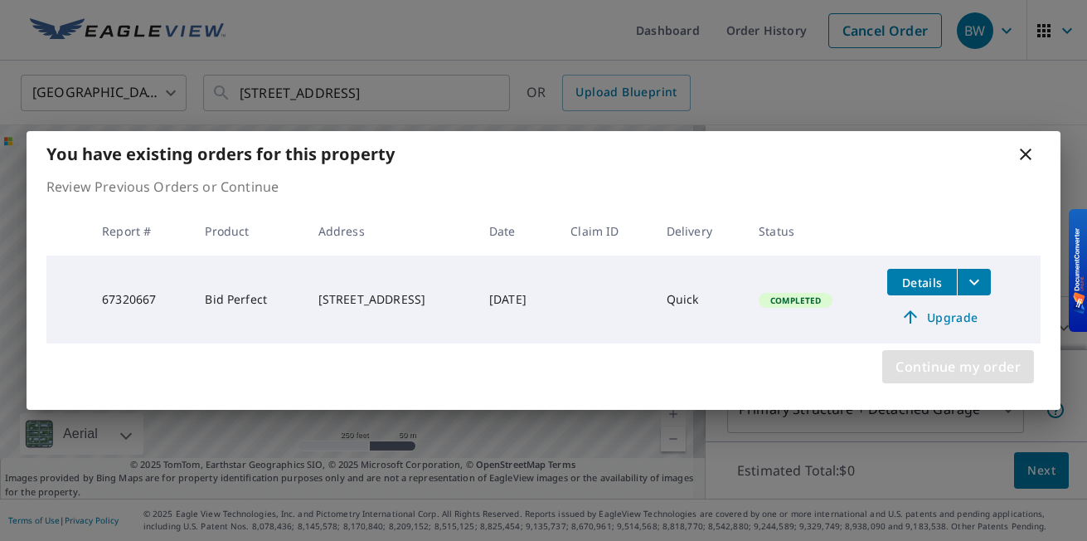
click at [905, 368] on span "Continue my order" at bounding box center [958, 366] width 125 height 23
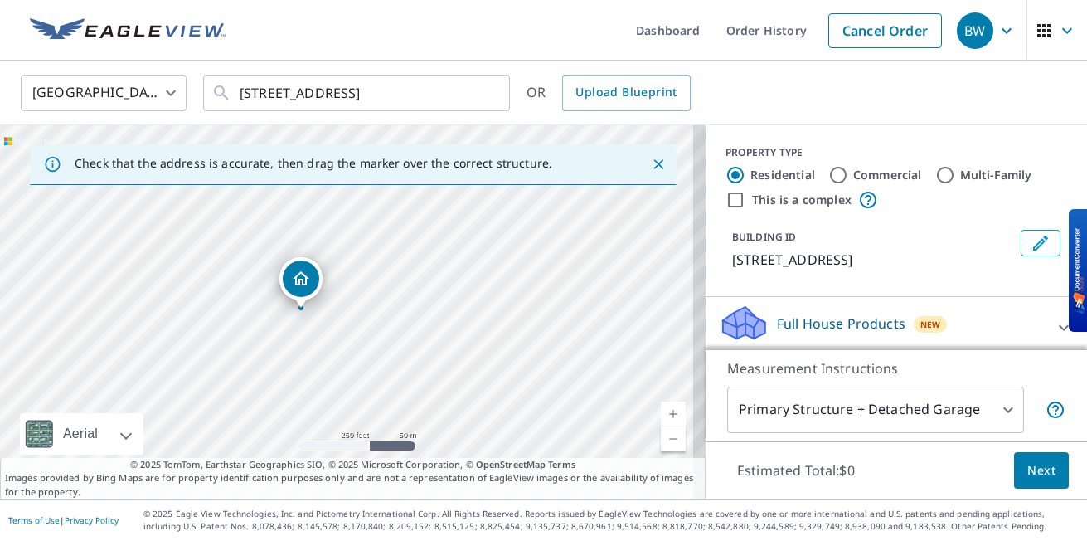
drag, startPoint x: 338, startPoint y: 277, endPoint x: 292, endPoint y: 276, distance: 45.6
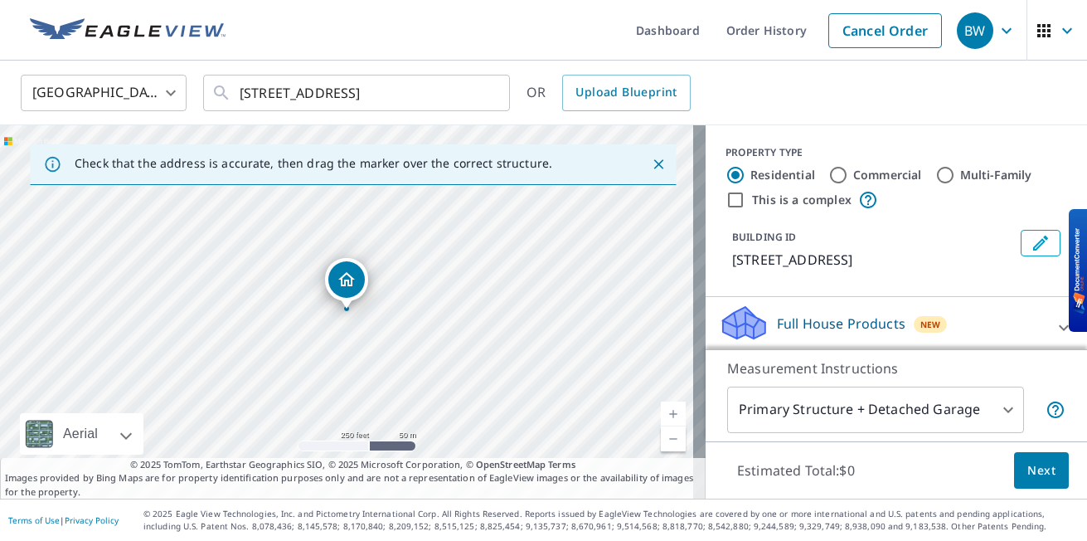
click at [349, 273] on icon "Dropped pin, building 1, Residential property, 614 Sycamore St New Windsor, IL …" at bounding box center [347, 280] width 20 height 20
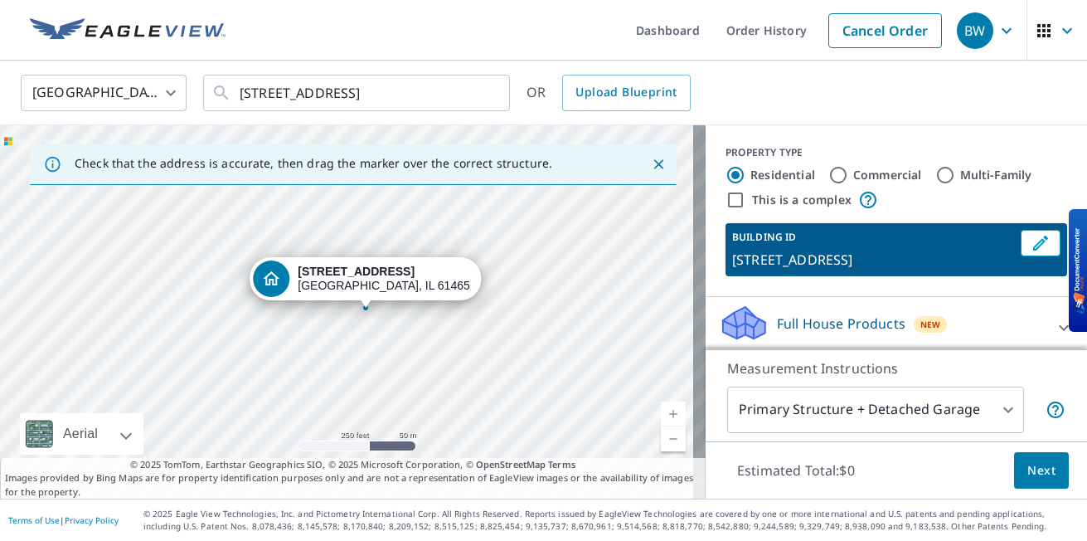
drag, startPoint x: 349, startPoint y: 273, endPoint x: 368, endPoint y: 272, distance: 19.1
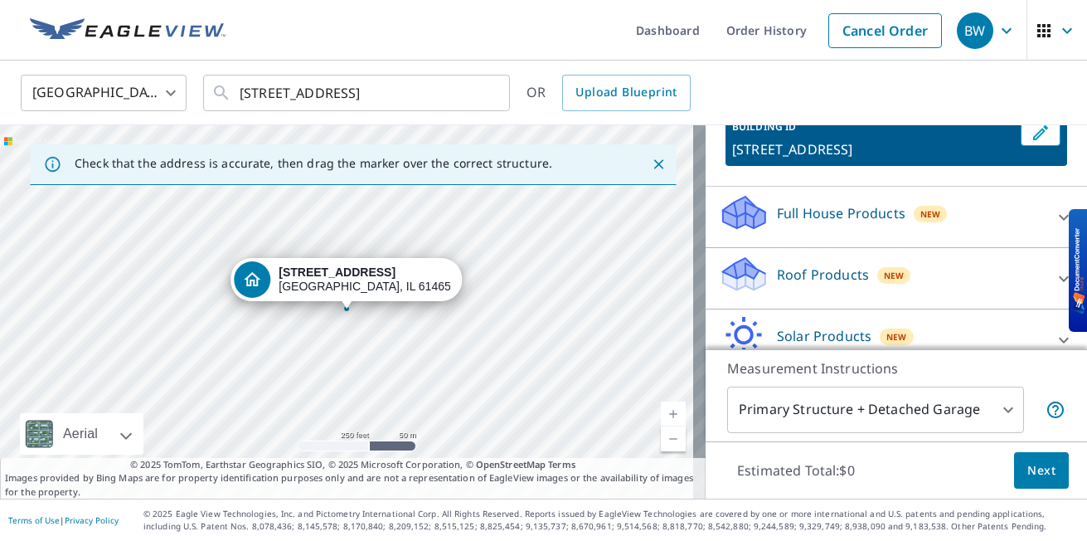
scroll to position [133, 0]
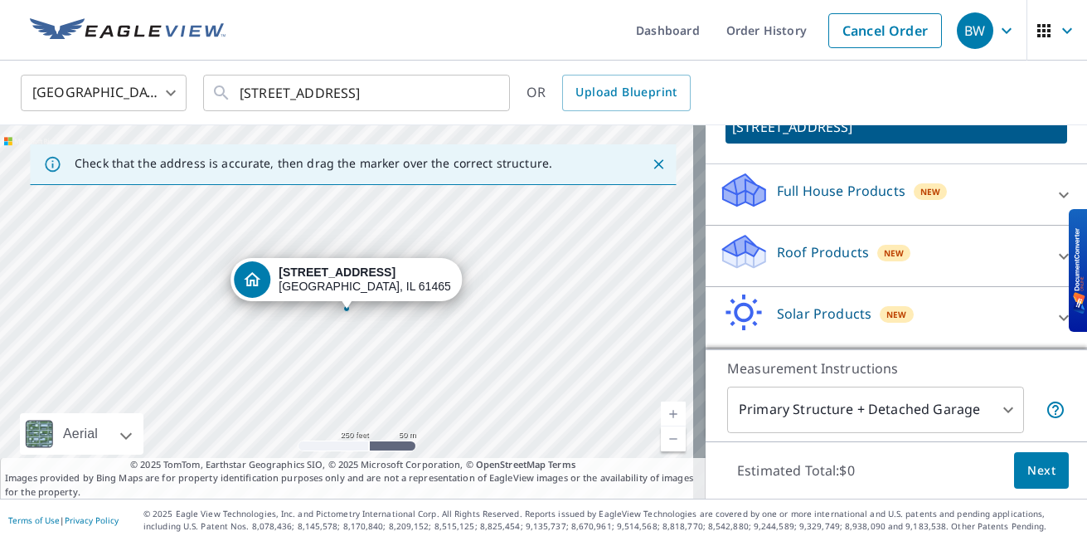
click at [761, 259] on div "Roof Products New" at bounding box center [881, 255] width 325 height 47
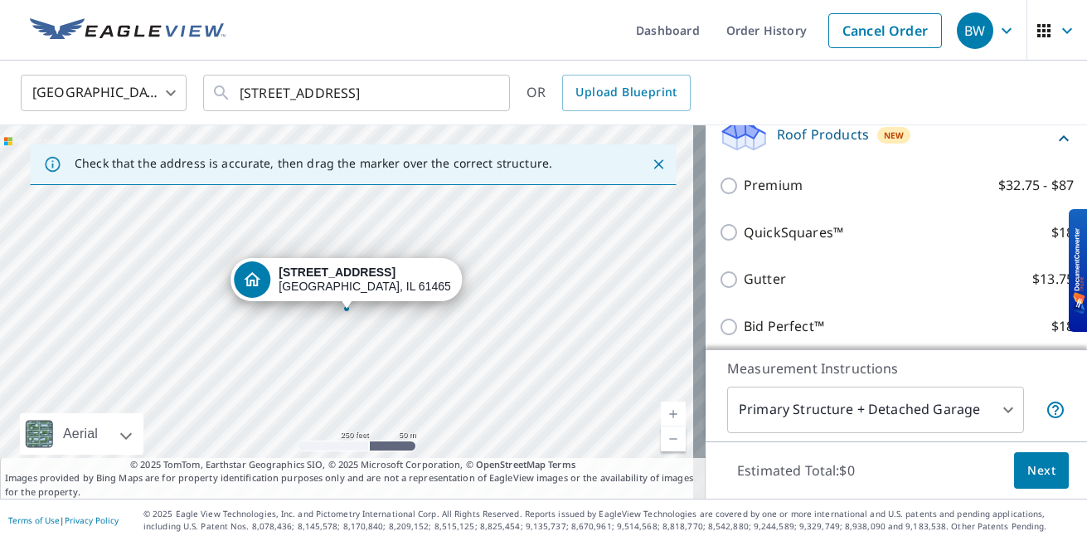
scroll to position [265, 0]
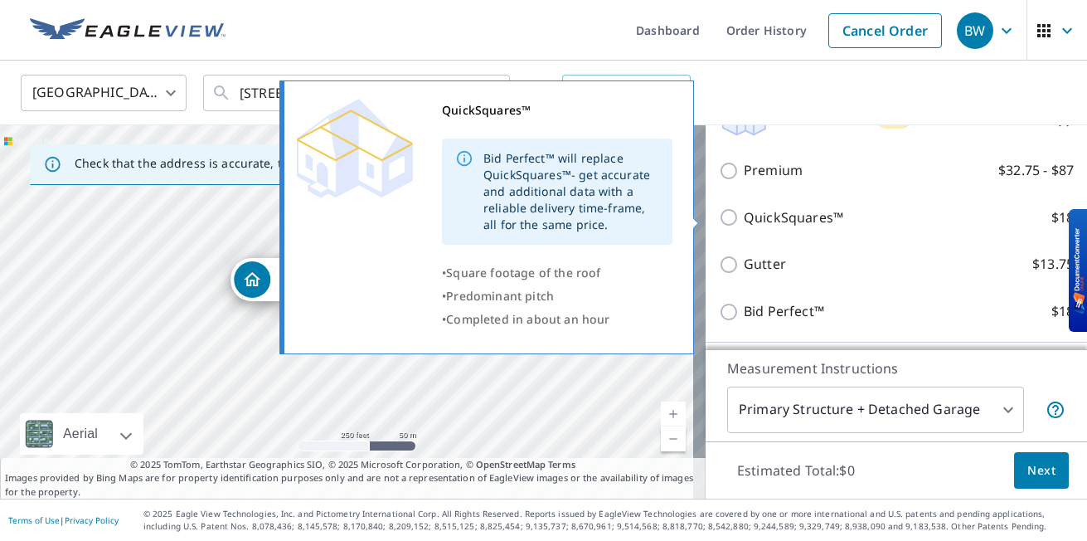
click at [719, 217] on input "QuickSquares™ $18" at bounding box center [731, 217] width 25 height 20
checkbox input "true"
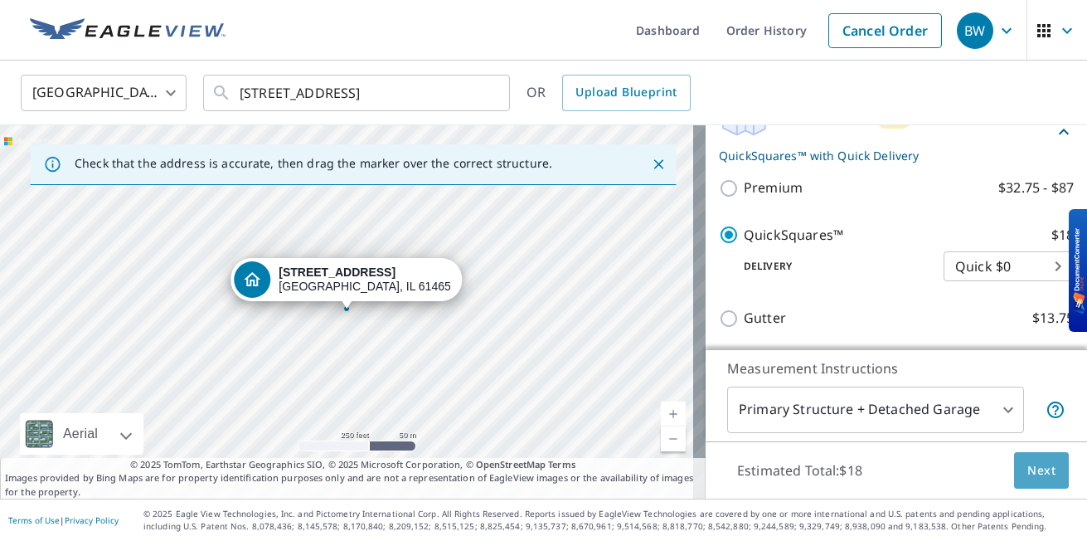
click at [1037, 480] on button "Next" at bounding box center [1041, 470] width 55 height 37
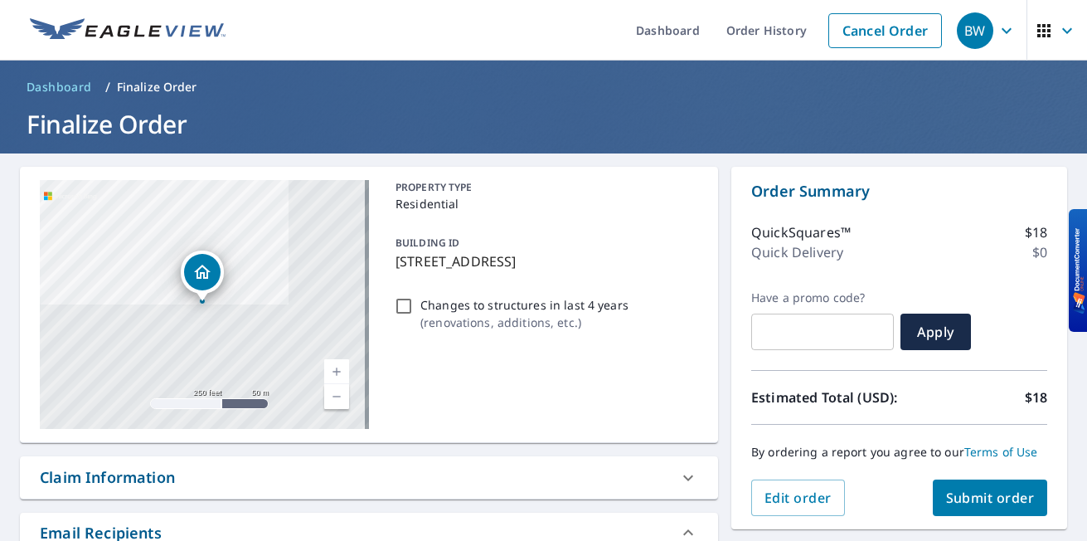
click at [985, 493] on span "Submit order" at bounding box center [990, 497] width 89 height 18
